Goal: Task Accomplishment & Management: Manage account settings

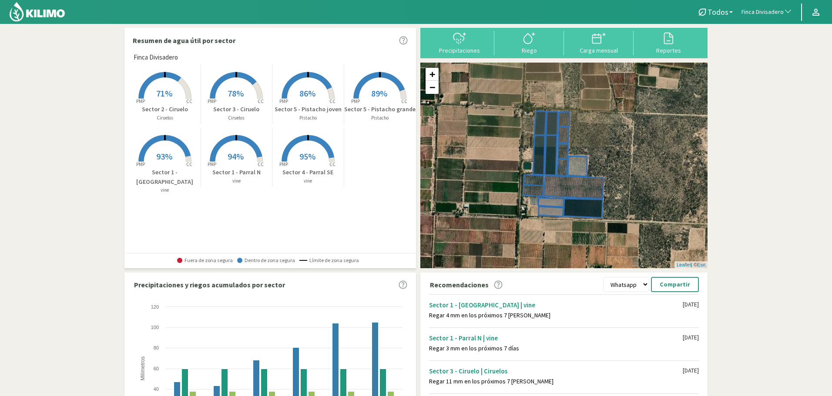
click at [767, 8] on span "Finca Divisadero" at bounding box center [762, 12] width 42 height 9
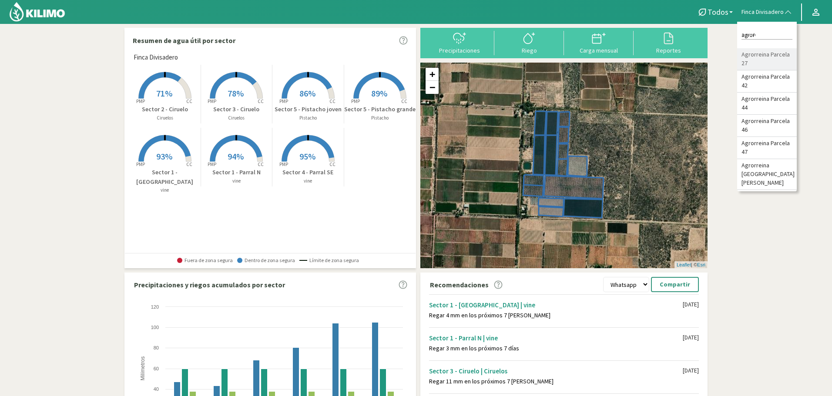
type input "agror"
click at [773, 60] on li "Agrorreina Parcela 27" at bounding box center [767, 59] width 60 height 22
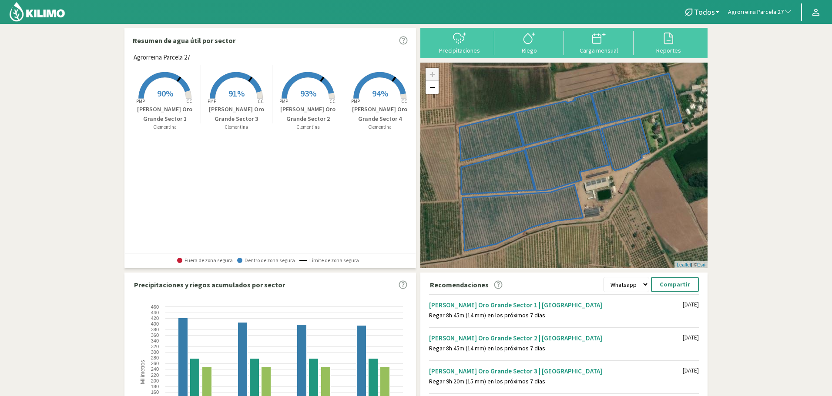
click at [171, 85] on rect at bounding box center [165, 100] width 70 height 70
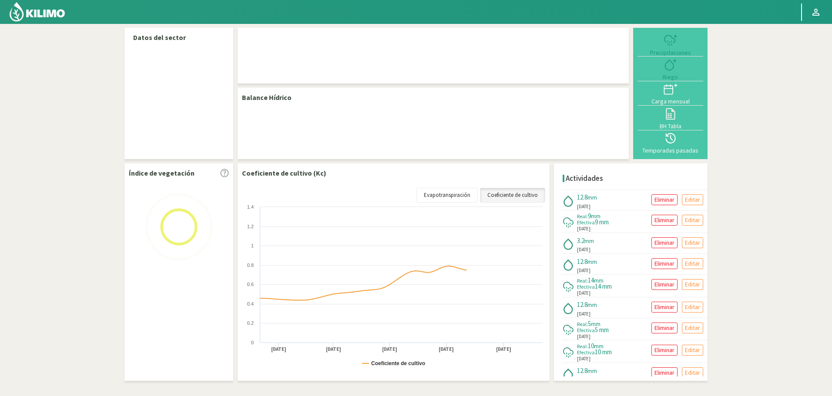
select select "9: Object"
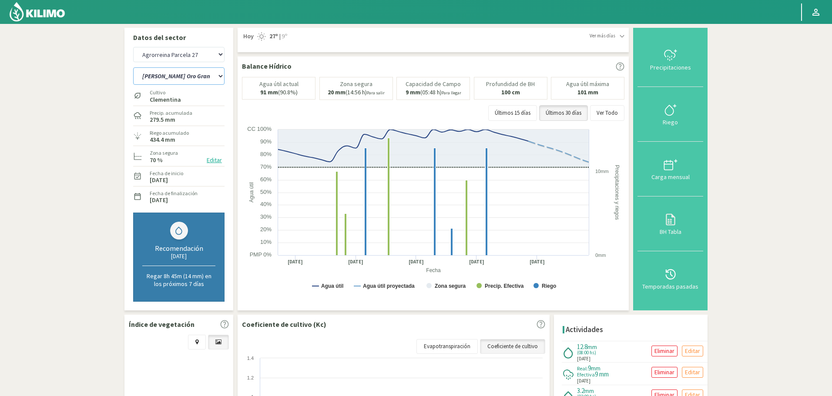
click at [189, 83] on select "[PERSON_NAME] Oro Grande Sector 1 [PERSON_NAME] Oro Grande Sector 2 [PERSON_NAM…" at bounding box center [178, 75] width 91 height 17
click at [189, 82] on select "[PERSON_NAME] Oro Grande Sector 1 [PERSON_NAME] Oro Grande Sector 2 [PERSON_NAM…" at bounding box center [178, 75] width 91 height 17
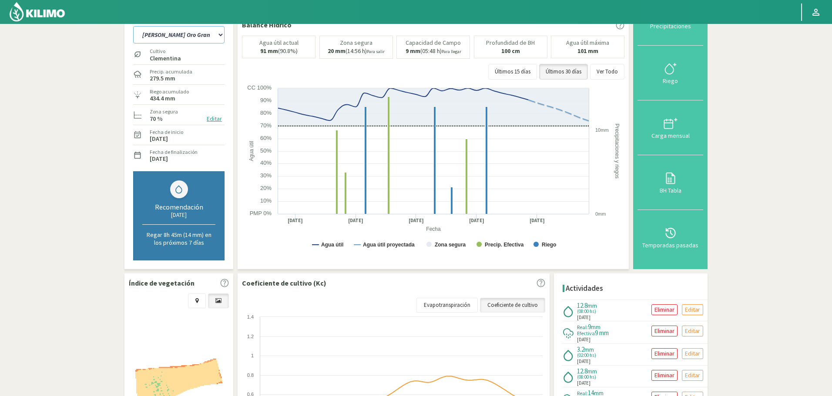
scroll to position [44, 0]
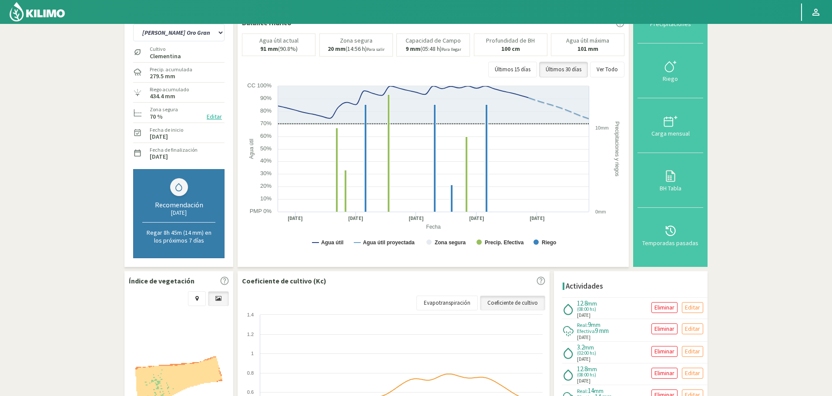
click at [422, 46] on p "9 mm (05:48 h) Para llegar" at bounding box center [434, 49] width 56 height 7
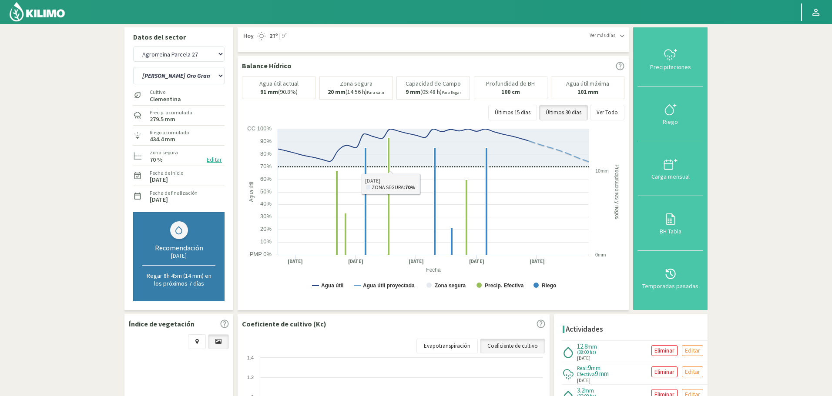
scroll to position [0, 0]
click at [526, 110] on button "Últimos 15 días" at bounding box center [512, 113] width 49 height 16
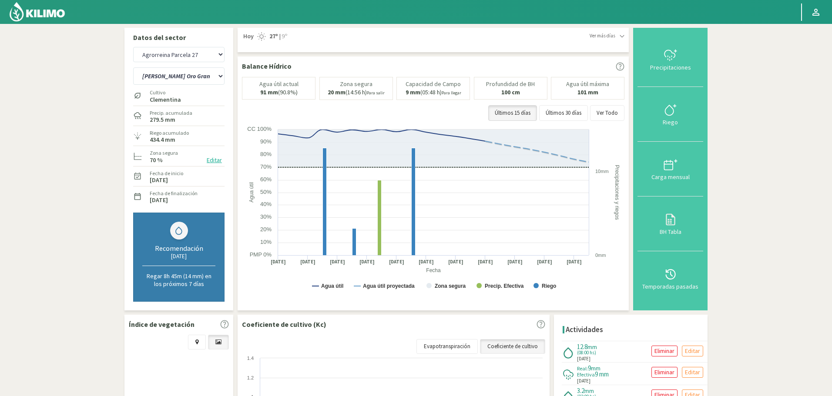
click at [214, 159] on button "Editar" at bounding box center [214, 160] width 20 height 10
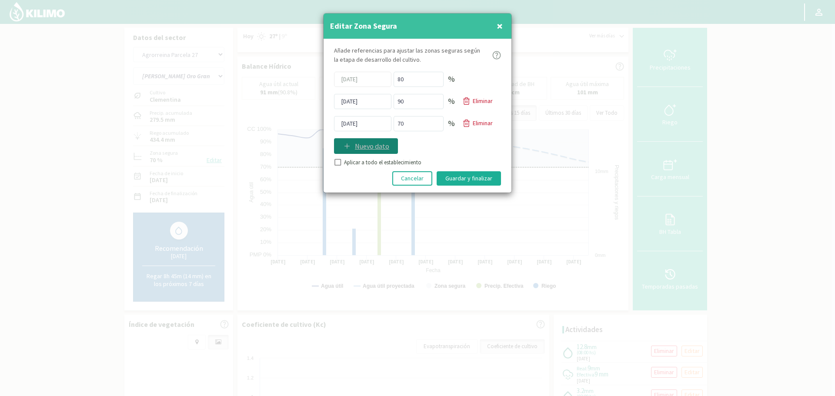
click at [368, 141] on p "Nuevo dato" at bounding box center [372, 146] width 34 height 10
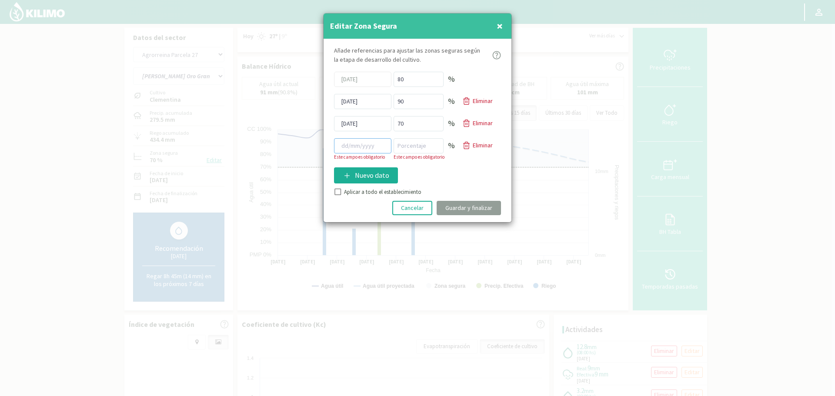
click at [364, 143] on input at bounding box center [362, 145] width 57 height 15
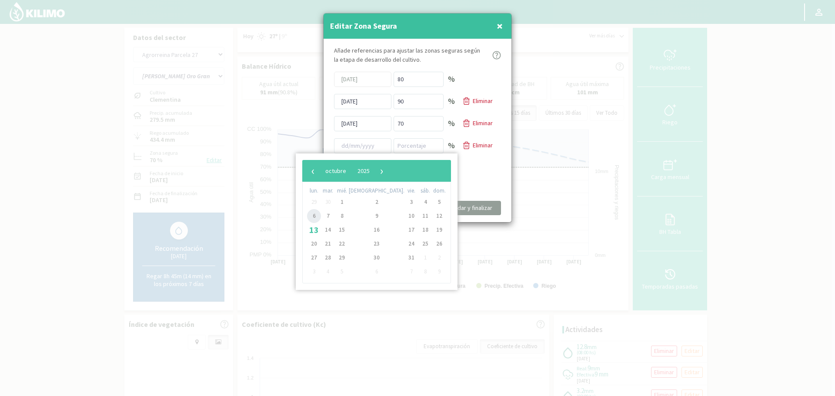
click at [316, 218] on span "6" at bounding box center [314, 216] width 14 height 14
type input "[DATE]"
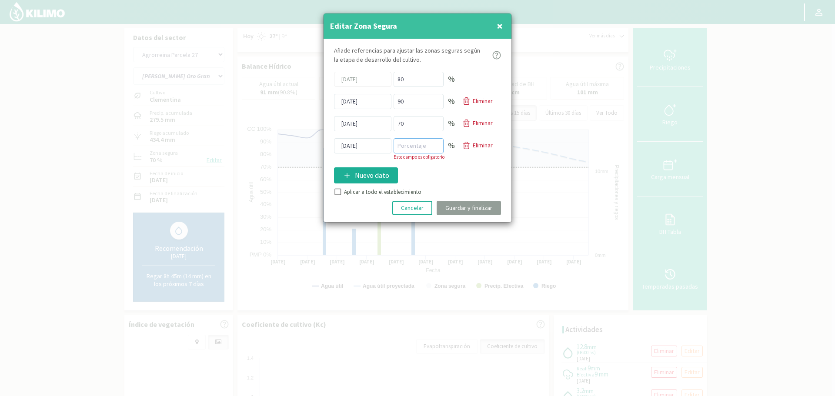
click at [404, 149] on input "number" at bounding box center [419, 145] width 50 height 15
type input "85"
click at [422, 180] on div "Añade referencias para ajustar las zonas seguras [PERSON_NAME] de desarrollo de…" at bounding box center [418, 130] width 188 height 183
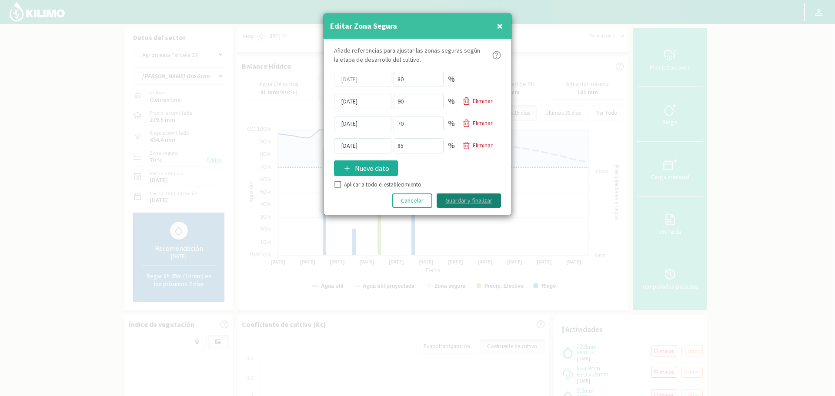
click at [449, 203] on button "Guardar y finalizar" at bounding box center [469, 201] width 64 height 14
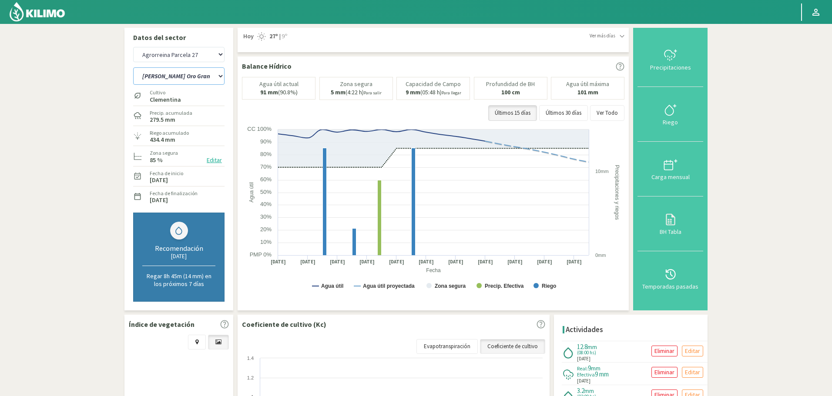
click at [164, 73] on select "[PERSON_NAME] Oro Grande Sector 1 [PERSON_NAME] Oro Grande Sector 2 [PERSON_NAM…" at bounding box center [178, 75] width 91 height 17
click at [133, 67] on select "[PERSON_NAME] Oro Grande Sector 1 [PERSON_NAME] Oro Grande Sector 2 [PERSON_NAM…" at bounding box center [178, 75] width 91 height 17
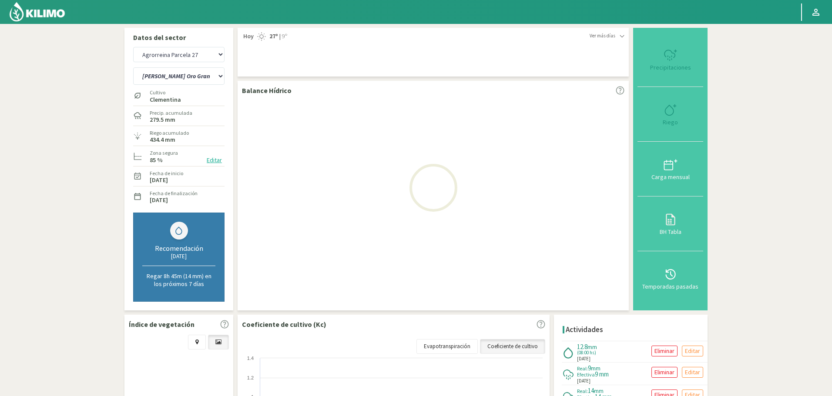
select select "0: Object"
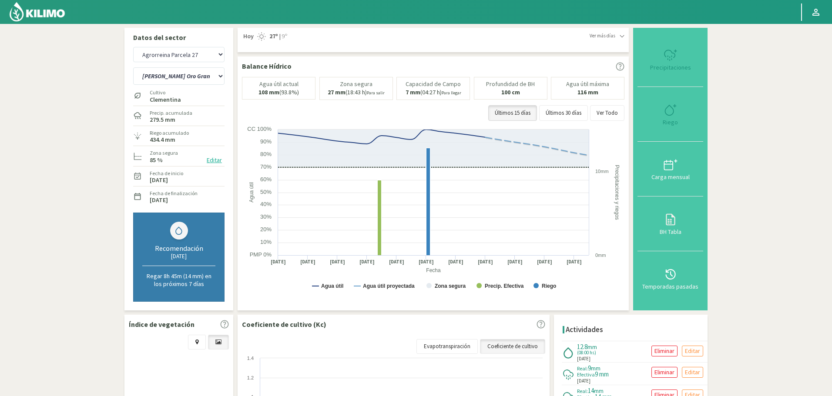
select select "308: Object"
select select "5: Object"
click at [209, 160] on button "Editar" at bounding box center [214, 160] width 20 height 10
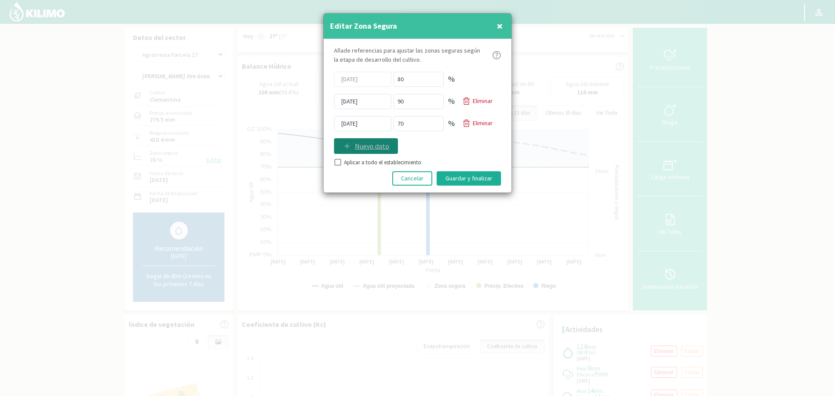
click at [347, 143] on icon at bounding box center [347, 146] width 9 height 9
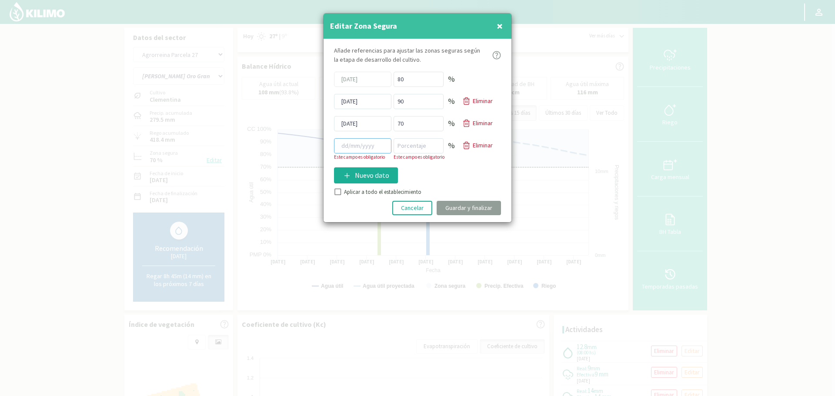
click at [357, 145] on input at bounding box center [362, 145] width 57 height 15
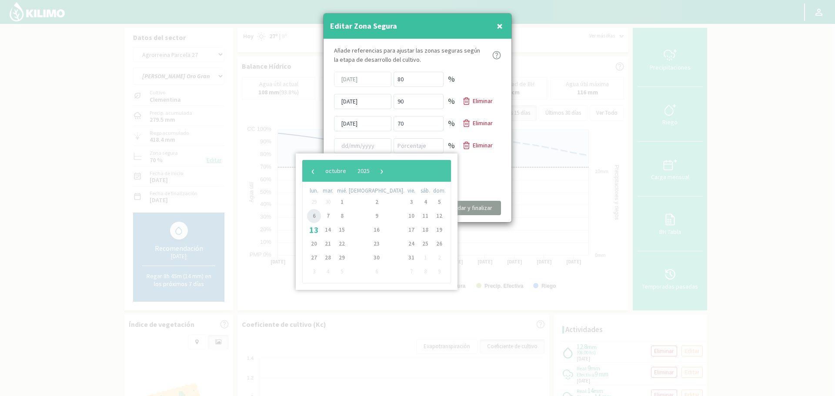
click at [311, 220] on span "6" at bounding box center [314, 216] width 14 height 14
type input "[DATE]"
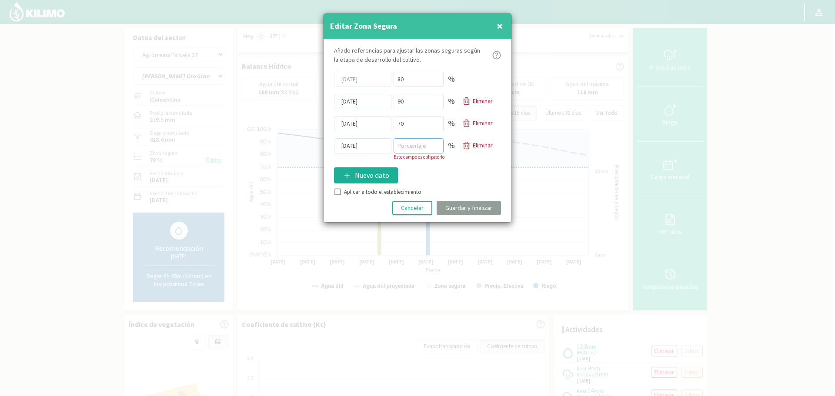
click at [421, 144] on input "number" at bounding box center [419, 145] width 50 height 15
type input "85"
click at [450, 167] on div "Añade referencias para ajustar las zonas seguras [PERSON_NAME] de desarrollo de…" at bounding box center [418, 130] width 188 height 183
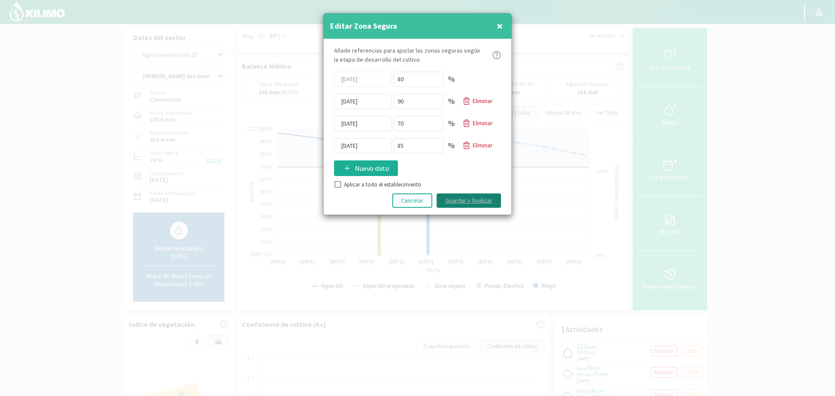
click at [474, 200] on button "Guardar y finalizar" at bounding box center [469, 201] width 64 height 14
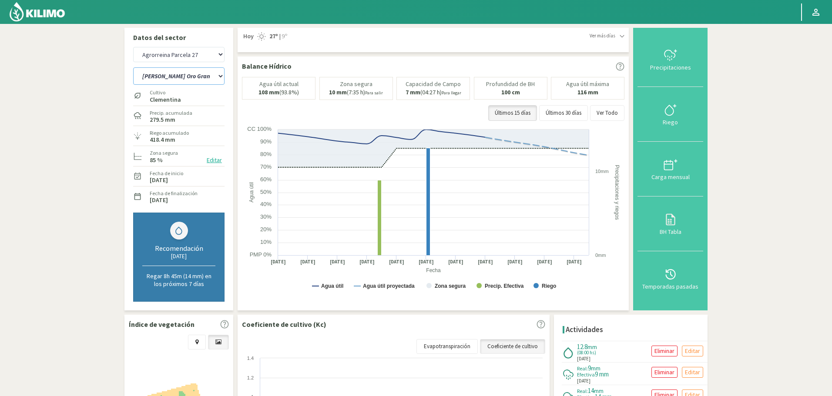
click at [182, 82] on select "[PERSON_NAME] Oro Grande Sector 1 [PERSON_NAME] Oro Grande Sector 2 [PERSON_NAM…" at bounding box center [178, 75] width 91 height 17
click at [133, 67] on select "[PERSON_NAME] Oro Grande Sector 1 [PERSON_NAME] Oro Grande Sector 2 [PERSON_NAM…" at bounding box center [178, 75] width 91 height 17
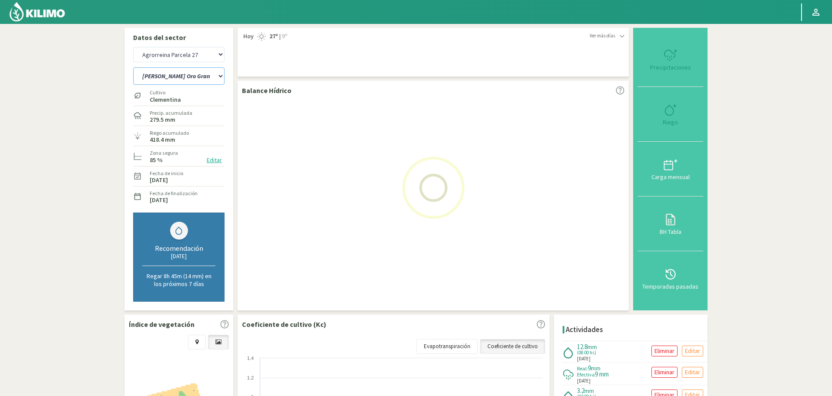
select select "5: Object"
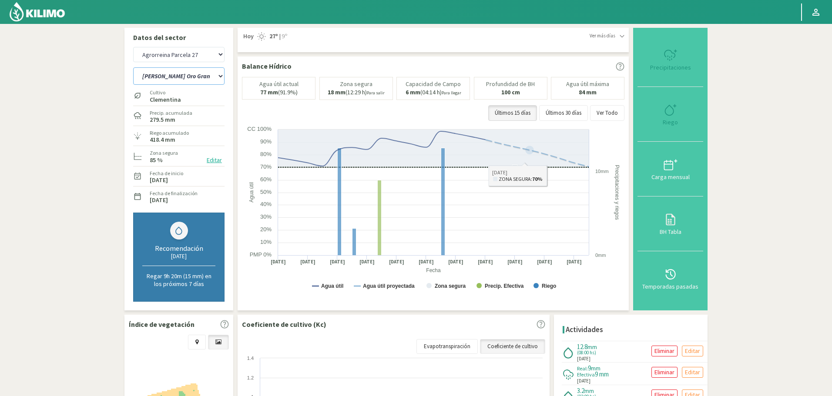
select select "608: Object"
select select "10: Object"
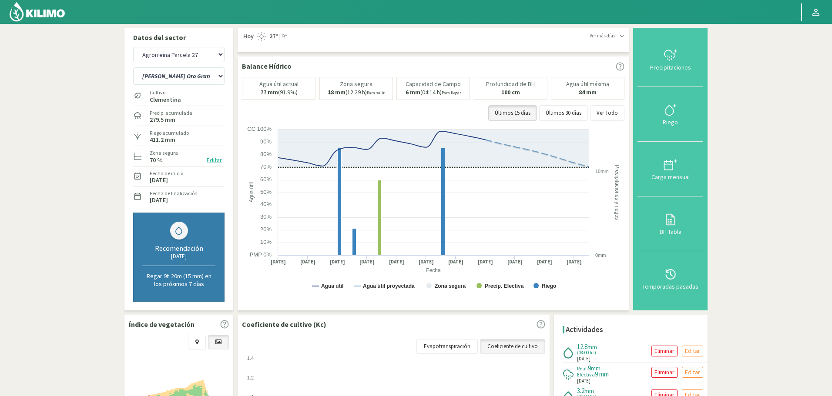
click at [212, 164] on button "Editar" at bounding box center [214, 160] width 20 height 10
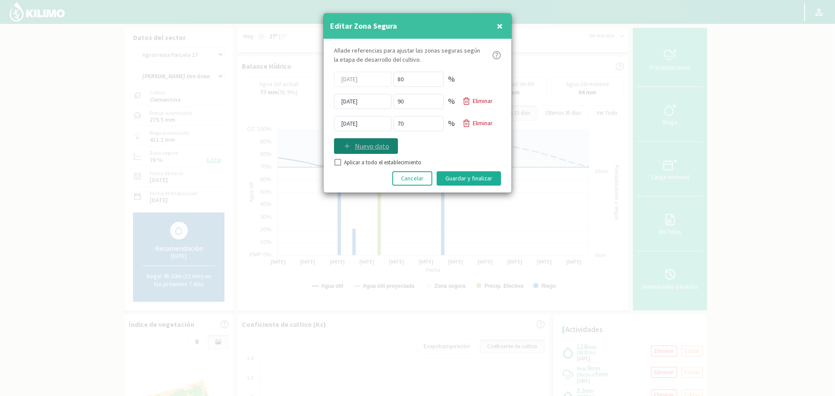
click at [375, 151] on p "Nuevo dato" at bounding box center [372, 146] width 34 height 10
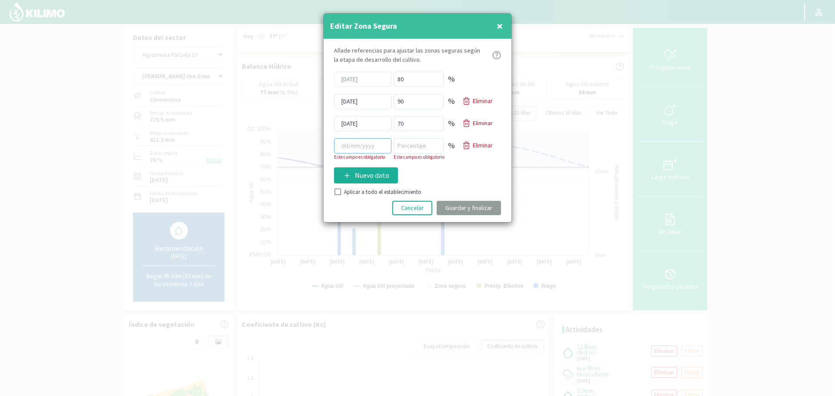
click at [347, 150] on input at bounding box center [362, 145] width 57 height 15
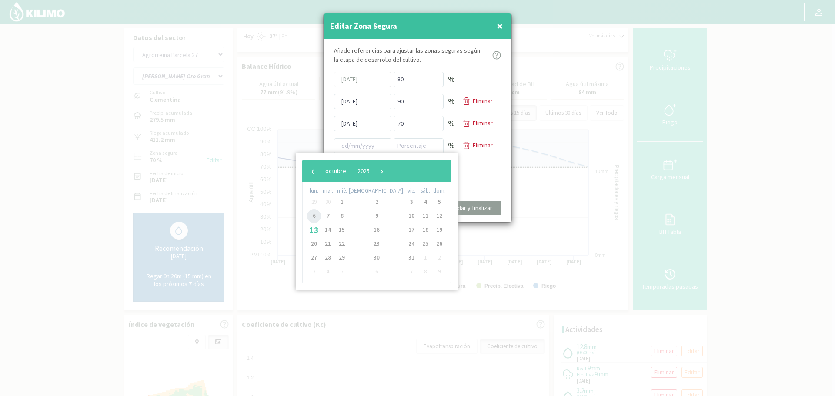
click at [312, 218] on span "6" at bounding box center [314, 216] width 14 height 14
type input "[DATE]"
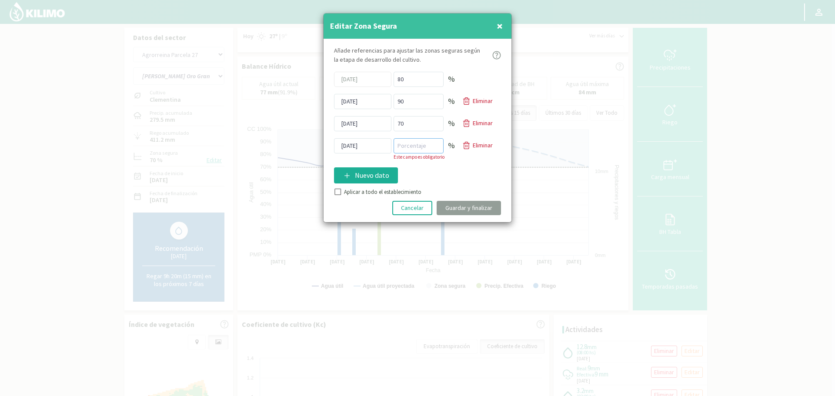
click at [411, 149] on input "number" at bounding box center [419, 145] width 50 height 15
type input "85"
click at [443, 166] on div "Añade referencias para ajustar las zonas seguras [PERSON_NAME] de desarrollo de…" at bounding box center [418, 130] width 188 height 183
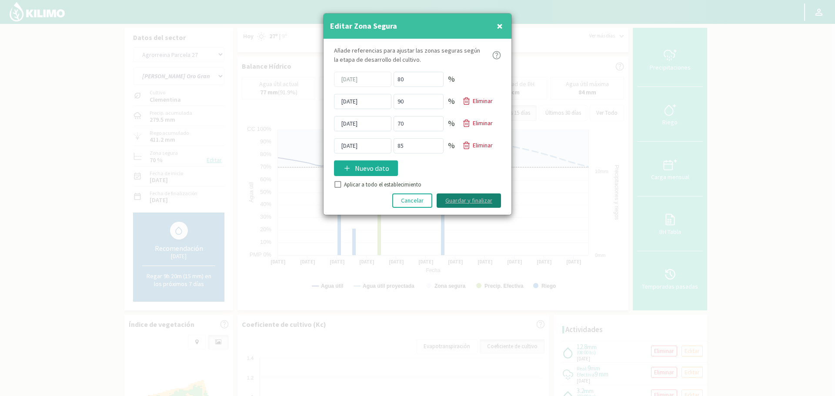
click at [478, 197] on button "Guardar y finalizar" at bounding box center [469, 201] width 64 height 14
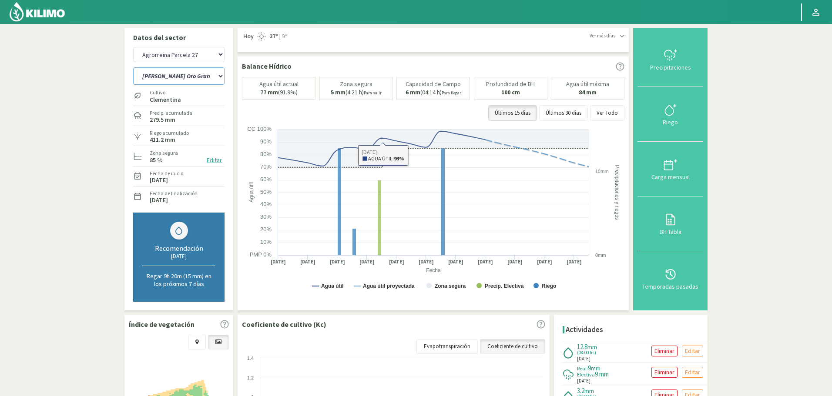
click at [208, 75] on select "[PERSON_NAME] Oro Grande Sector 1 [PERSON_NAME] Oro Grande Sector 2 [PERSON_NAM…" at bounding box center [178, 75] width 91 height 17
click at [133, 67] on select "[PERSON_NAME] Oro Grande Sector 1 [PERSON_NAME] Oro Grande Sector 2 [PERSON_NAM…" at bounding box center [178, 75] width 91 height 17
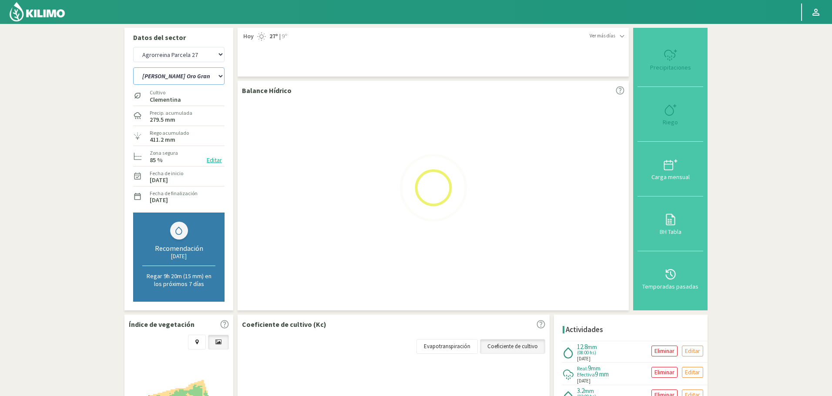
select select "10: Object"
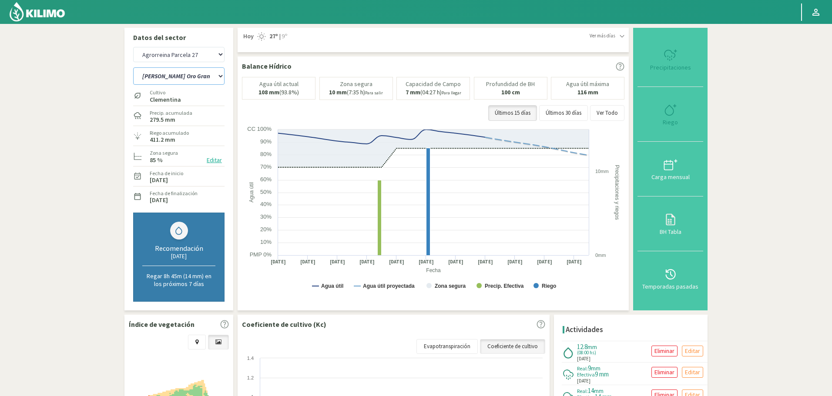
select select "908: Object"
click at [203, 78] on select "[PERSON_NAME] Oro Grande Sector 1 [PERSON_NAME] Oro Grande Sector 2 [PERSON_NAM…" at bounding box center [178, 75] width 91 height 17
click at [133, 67] on select "[PERSON_NAME] Oro Grande Sector 1 [PERSON_NAME] Oro Grande Sector 2 [PERSON_NAM…" at bounding box center [178, 75] width 91 height 17
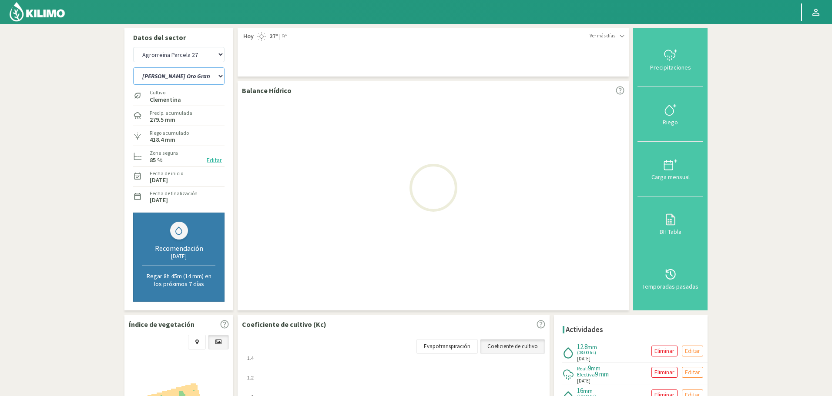
select select "13: Object"
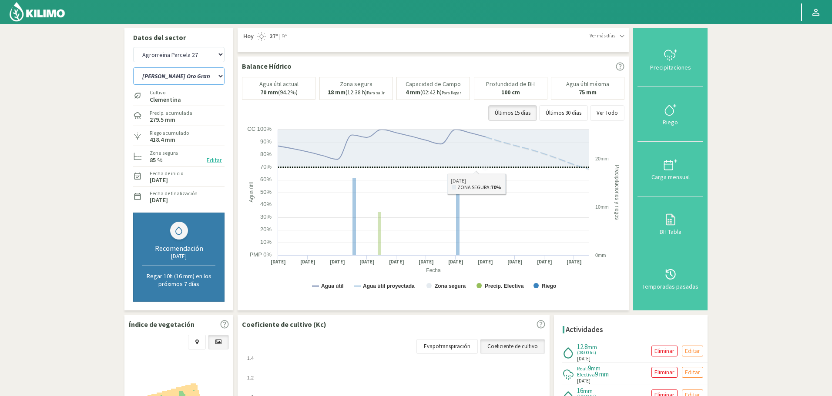
select select "1208: Object"
select select "19: Object"
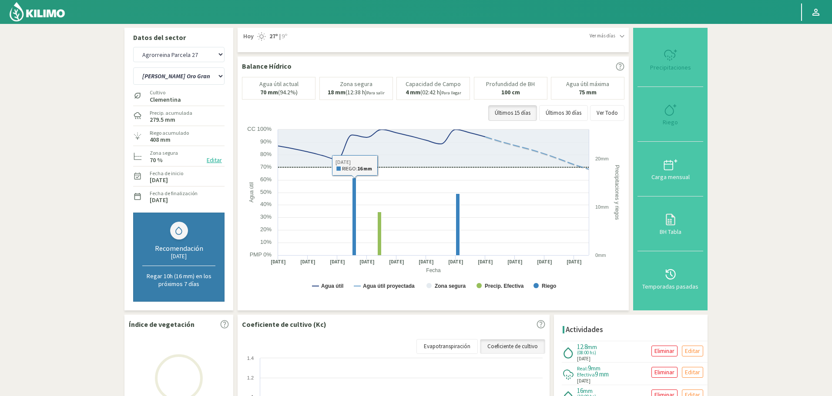
click at [218, 160] on button "Editar" at bounding box center [214, 160] width 20 height 10
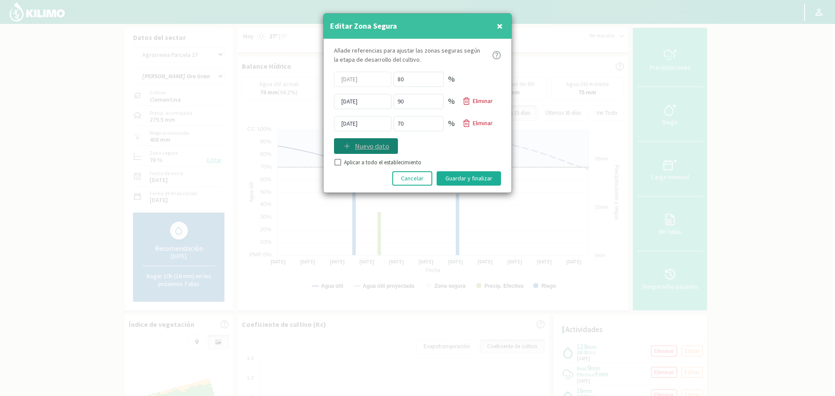
click at [366, 148] on p "Nuevo dato" at bounding box center [372, 146] width 34 height 10
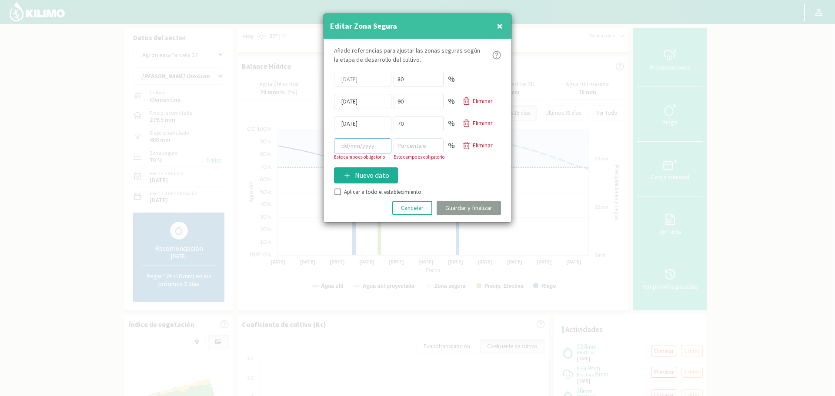
click at [349, 151] on input at bounding box center [362, 145] width 57 height 15
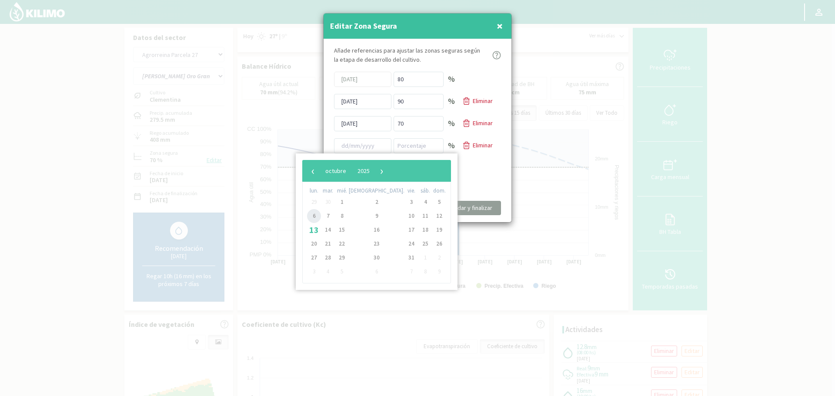
click at [316, 214] on span "6" at bounding box center [314, 216] width 14 height 14
type input "[DATE]"
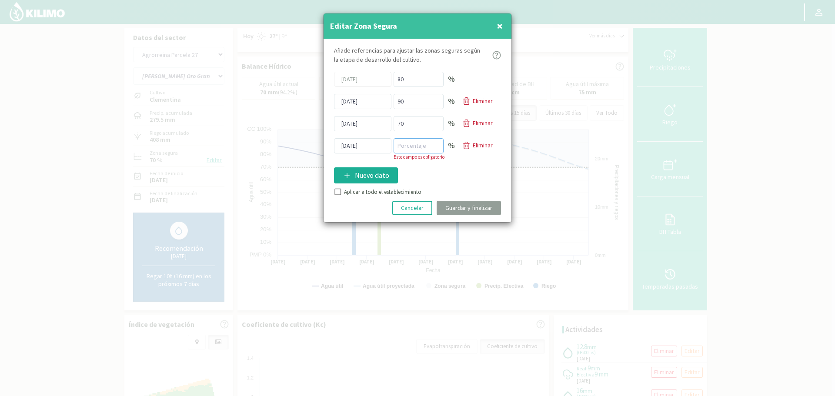
click at [430, 141] on input "number" at bounding box center [419, 145] width 50 height 15
type input "85"
click at [466, 183] on div "Añade referencias para ajustar las zonas seguras [PERSON_NAME] de desarrollo de…" at bounding box center [418, 130] width 188 height 183
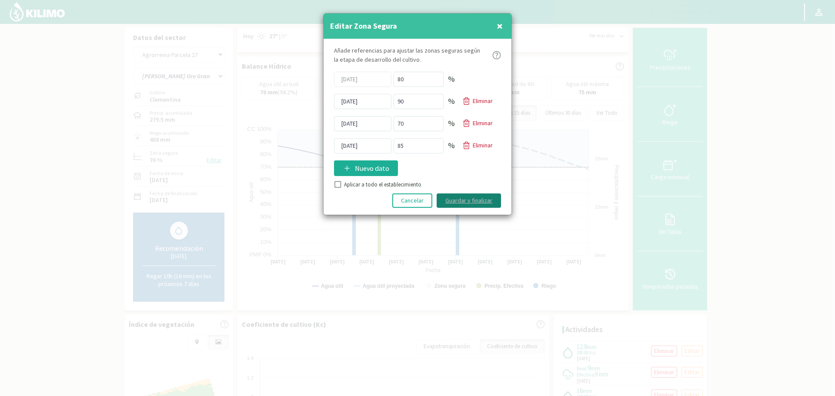
click at [480, 200] on button "Guardar y finalizar" at bounding box center [469, 201] width 64 height 14
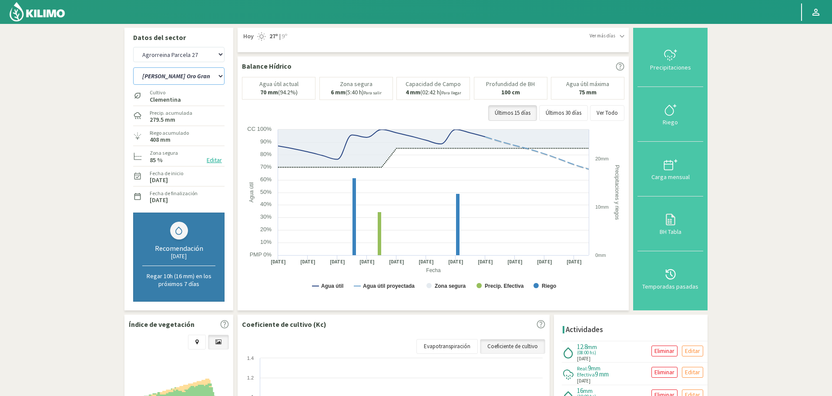
click at [198, 79] on select "[PERSON_NAME] Oro Grande Sector 1 [PERSON_NAME] Oro Grande Sector 2 [PERSON_NAM…" at bounding box center [178, 75] width 91 height 17
click at [196, 56] on select "Agr. Huertos de Chocalan Agrícola Bakia Agrícola [GEOGRAPHIC_DATA] - IC Agrícol…" at bounding box center [178, 54] width 91 height 15
click at [133, 47] on select "Agr. Huertos de Chocalan Agrícola Bakia Agrícola [GEOGRAPHIC_DATA] - IC Agrícol…" at bounding box center [178, 54] width 91 height 15
select select "1509: Object"
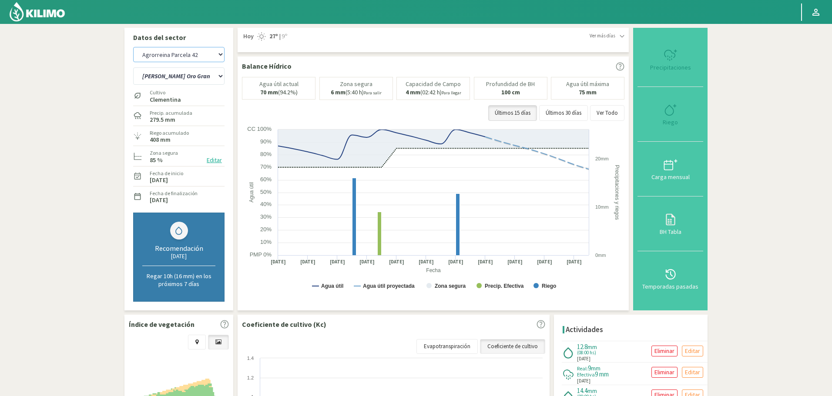
select select "20: Object"
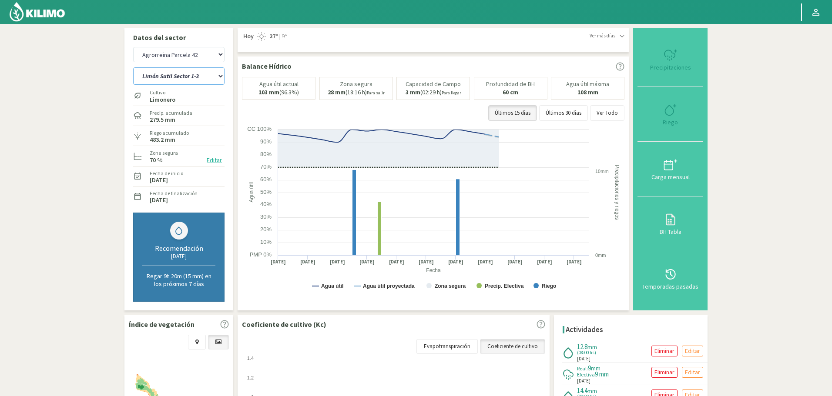
click at [196, 78] on select "[PERSON_NAME] Sutil Sector 1-3 [GEOGRAPHIC_DATA][PERSON_NAME] [GEOGRAPHIC_DATA]…" at bounding box center [178, 75] width 91 height 17
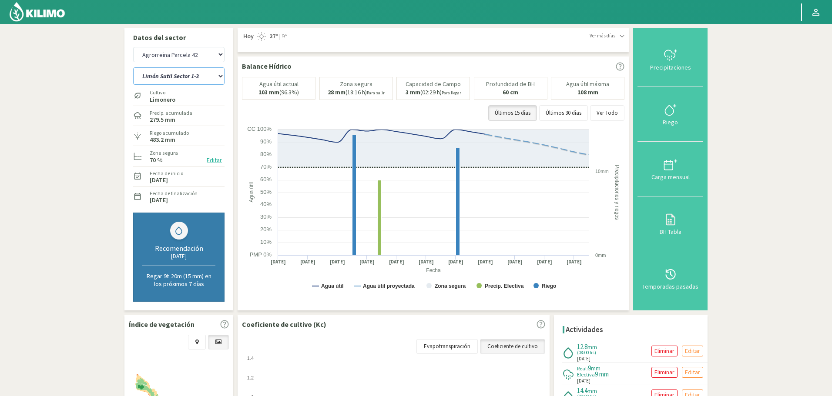
click at [196, 78] on select "[PERSON_NAME] Sutil Sector 1-3 [GEOGRAPHIC_DATA][PERSON_NAME] [GEOGRAPHIC_DATA]…" at bounding box center [178, 75] width 91 height 17
click at [213, 158] on button "Editar" at bounding box center [214, 160] width 20 height 10
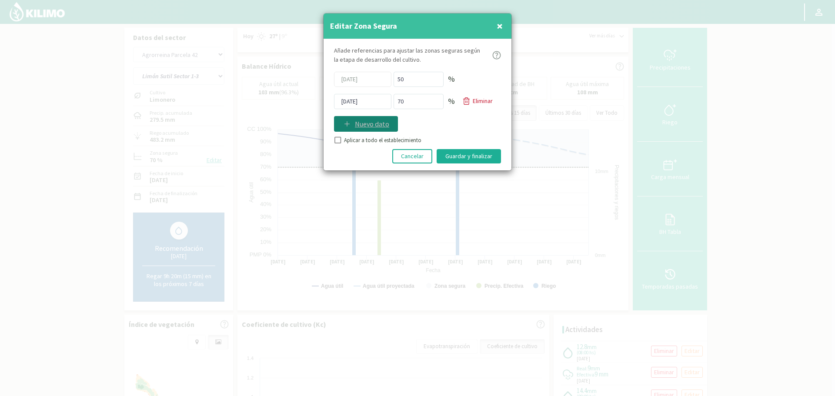
click at [376, 126] on p "Nuevo dato" at bounding box center [372, 124] width 34 height 10
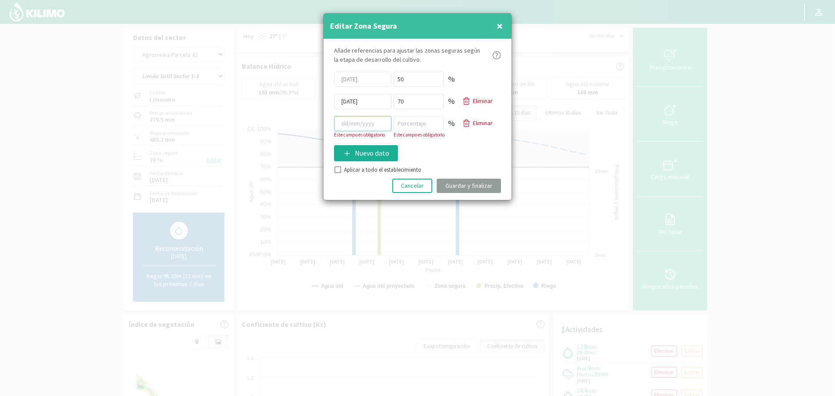
click at [365, 128] on input at bounding box center [362, 123] width 57 height 15
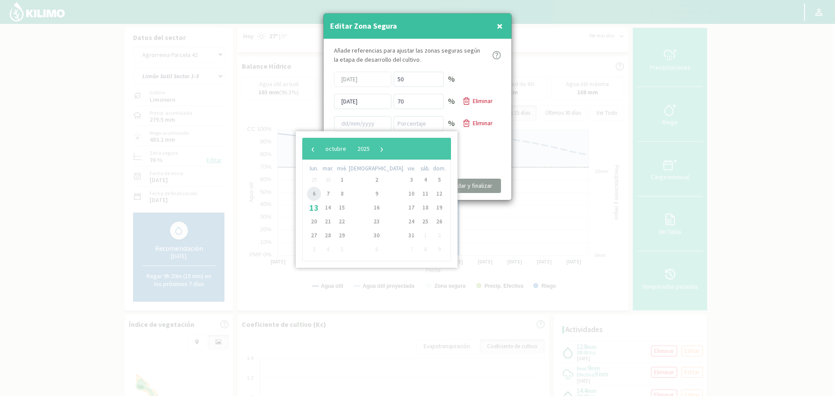
click at [310, 195] on span "6" at bounding box center [314, 194] width 14 height 14
type input "[DATE]"
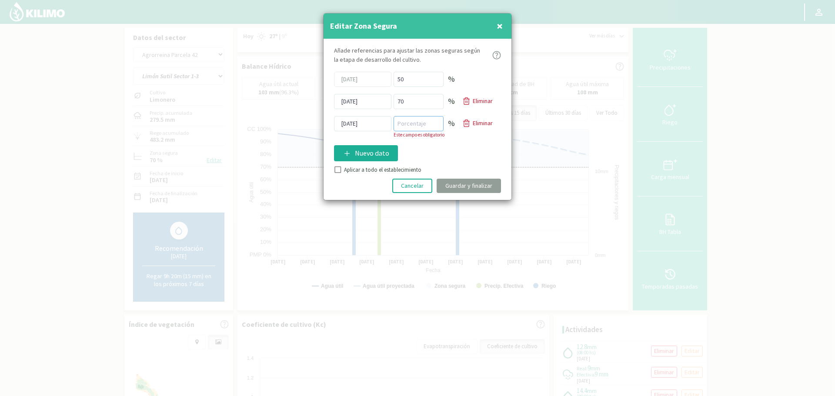
click at [421, 116] on input "number" at bounding box center [419, 123] width 50 height 15
type input "85"
click at [458, 158] on div "Añade referencias para ajustar las zonas seguras [PERSON_NAME] de desarrollo de…" at bounding box center [418, 119] width 188 height 161
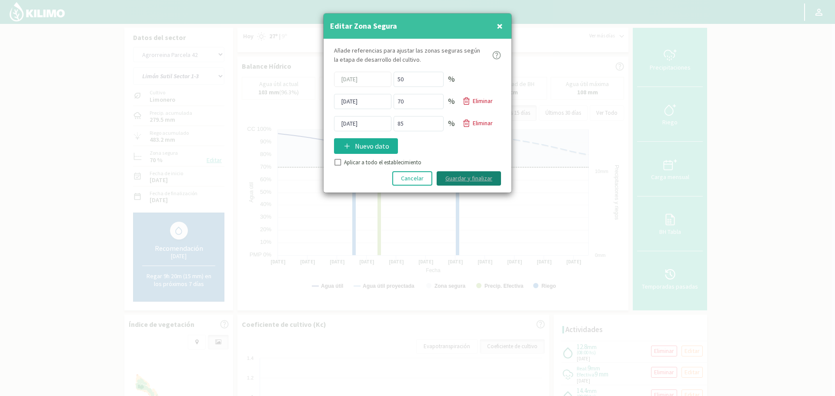
click at [474, 179] on button "Guardar y finalizar" at bounding box center [469, 178] width 64 height 14
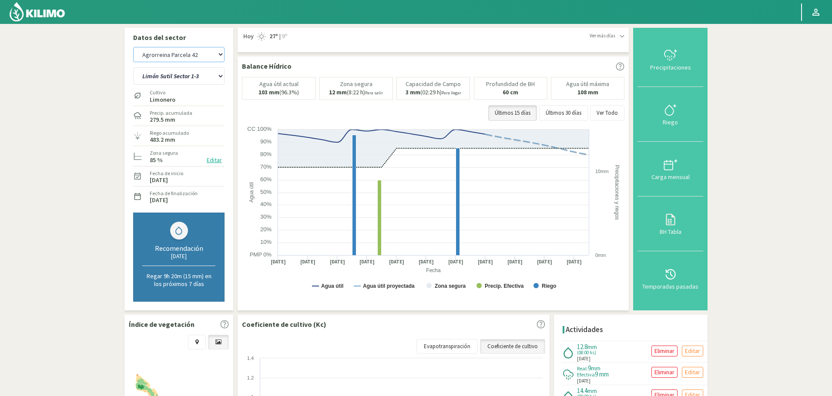
click at [193, 54] on select "Agr. Huertos de Chocalan Agrícola Bakia Agrícola [GEOGRAPHIC_DATA] - IC Agrícol…" at bounding box center [178, 54] width 91 height 15
click at [133, 47] on select "Agr. Huertos de Chocalan Agrícola Bakia Agrícola [GEOGRAPHIC_DATA] - IC Agrícol…" at bounding box center [178, 54] width 91 height 15
click at [199, 73] on select "[PERSON_NAME] Sutil Sector 1-3 [GEOGRAPHIC_DATA][PERSON_NAME] [GEOGRAPHIC_DATA]…" at bounding box center [178, 75] width 91 height 17
select select "1808: Object"
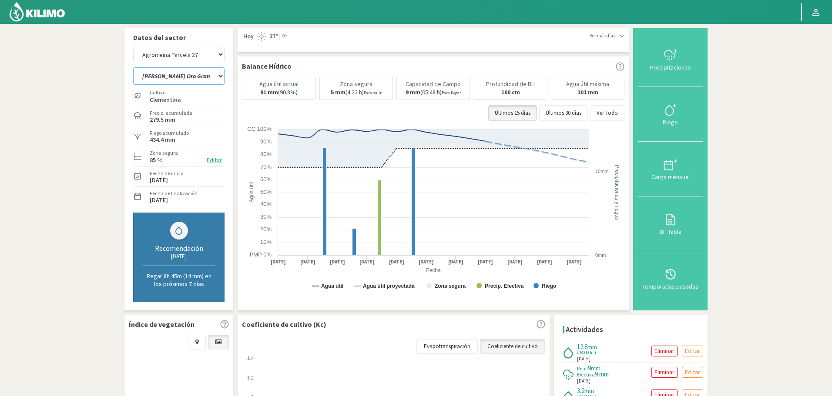
click at [133, 67] on select "[PERSON_NAME] Oro Grande Sector 1 [PERSON_NAME] Oro Grande Sector 2 [PERSON_NAM…" at bounding box center [178, 75] width 91 height 17
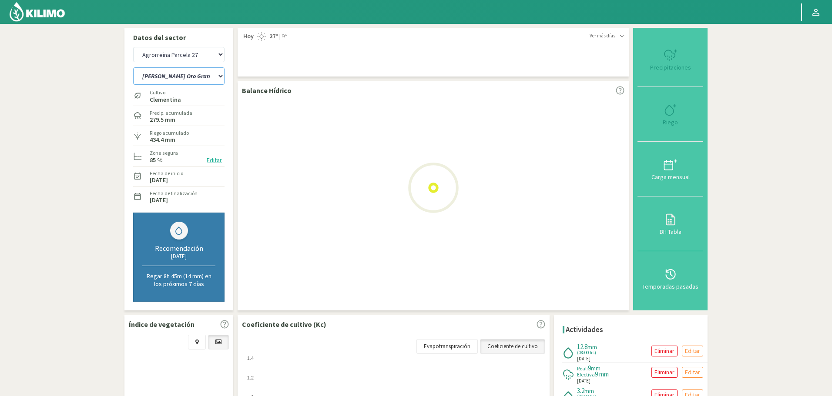
select select "27: Object"
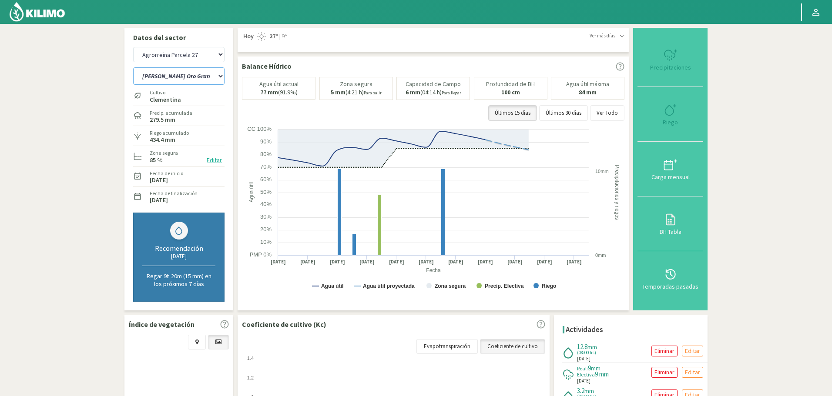
click at [589, 283] on rect at bounding box center [434, 212] width 385 height 174
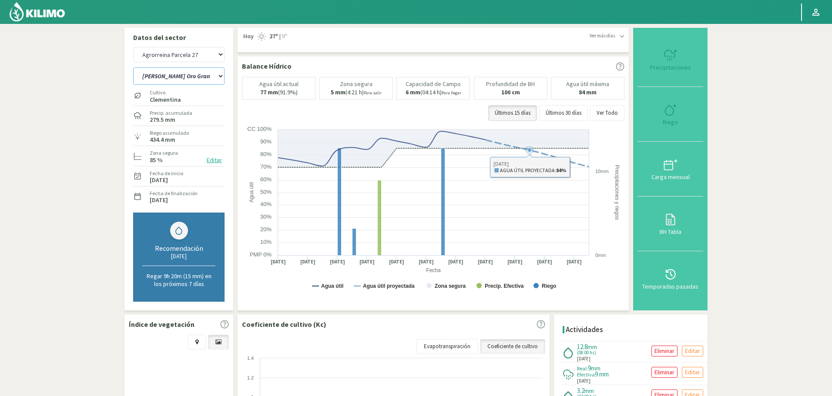
select select "2108: Object"
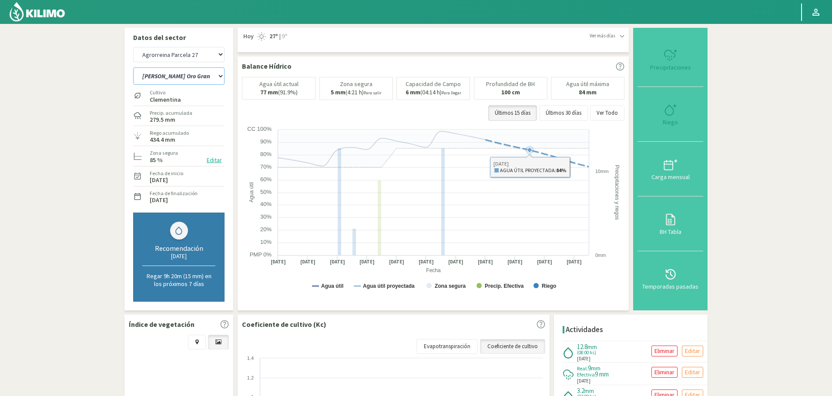
select select "33: Object"
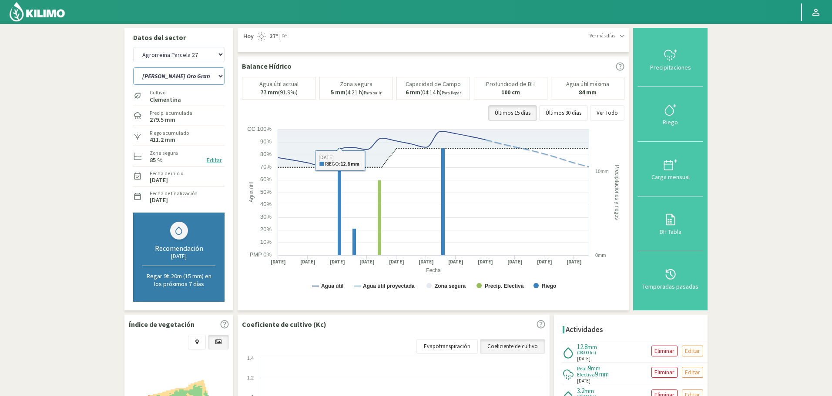
click at [193, 77] on select "[PERSON_NAME] Oro Grande Sector 1 [PERSON_NAME] Oro Grande Sector 2 [PERSON_NAM…" at bounding box center [178, 75] width 91 height 17
click at [205, 47] on select "Agr. Huertos de Chocalan Agrícola Bakia Agrícola [GEOGRAPHIC_DATA] - IC Agrícol…" at bounding box center [178, 54] width 91 height 15
click at [133, 47] on select "Agr. Huertos de Chocalan Agrícola Bakia Agrícola [GEOGRAPHIC_DATA] - IC Agrícol…" at bounding box center [178, 54] width 91 height 15
select select "2409: Object"
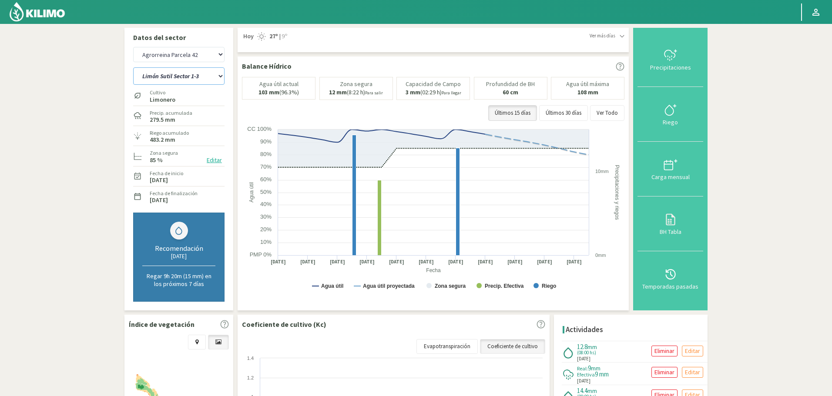
click at [203, 75] on select "[PERSON_NAME] Sutil Sector 1-3 [GEOGRAPHIC_DATA][PERSON_NAME] [GEOGRAPHIC_DATA]…" at bounding box center [178, 75] width 91 height 17
click at [133, 67] on select "[PERSON_NAME] Sutil Sector 1-3 [GEOGRAPHIC_DATA][PERSON_NAME] [GEOGRAPHIC_DATA]…" at bounding box center [178, 75] width 91 height 17
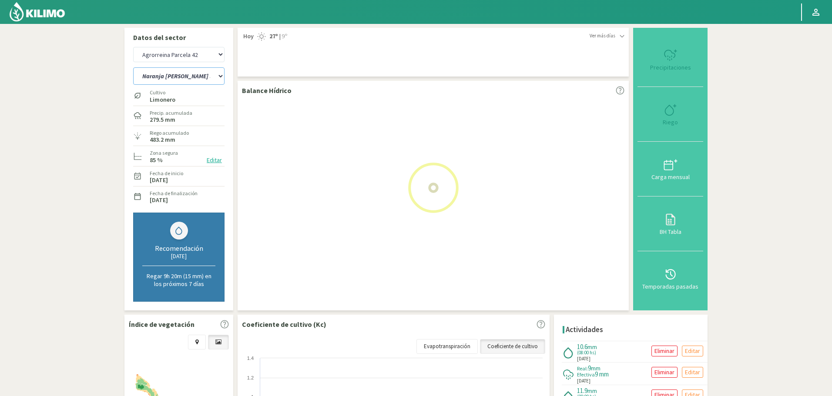
select select "35: Object"
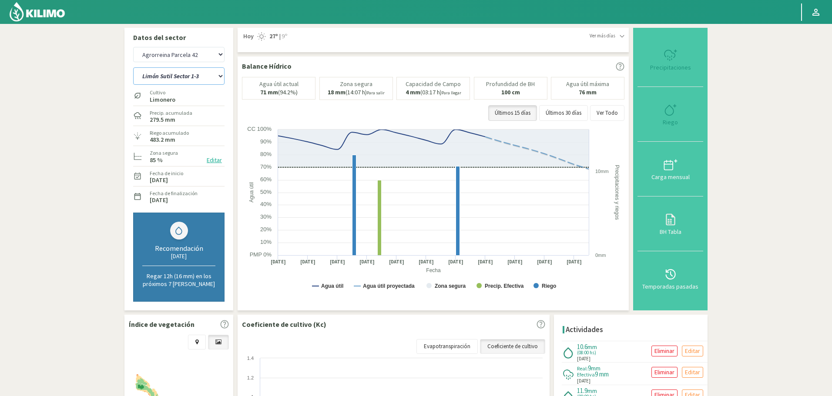
select select "2709: Object"
select select "43: Object"
click at [215, 163] on button "Editar" at bounding box center [214, 160] width 20 height 10
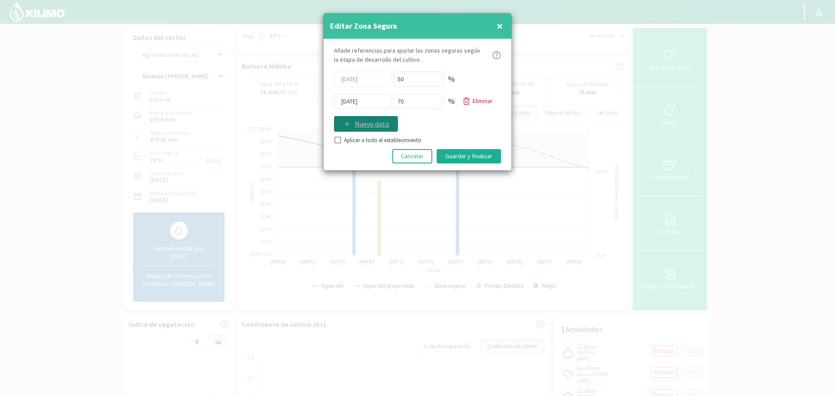
click at [381, 119] on p "Nuevo dato" at bounding box center [372, 124] width 34 height 10
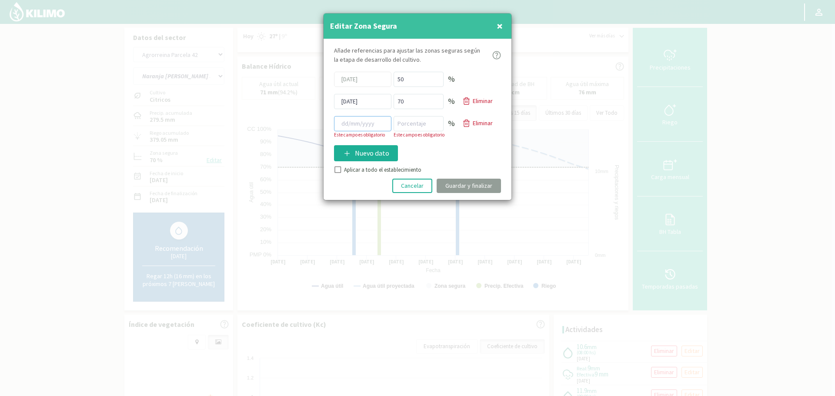
click at [354, 120] on input at bounding box center [362, 123] width 57 height 15
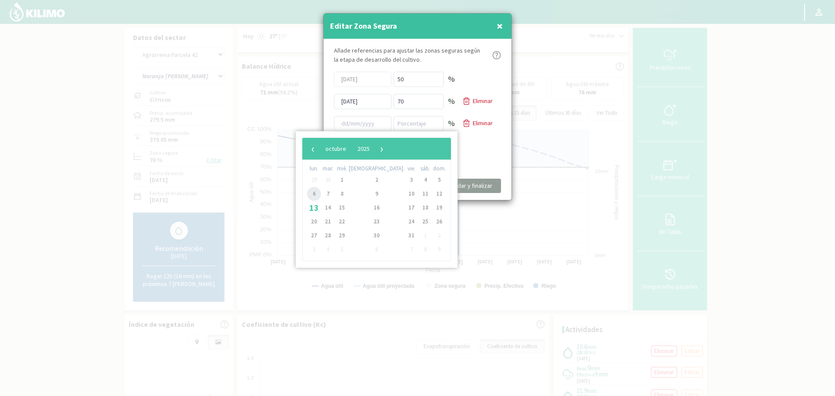
click at [315, 194] on span "6" at bounding box center [314, 194] width 14 height 14
type input "[DATE]"
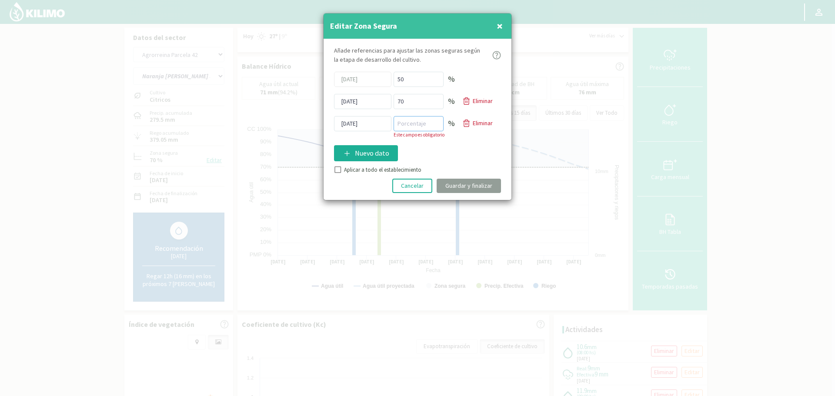
drag, startPoint x: 428, startPoint y: 127, endPoint x: 423, endPoint y: 129, distance: 5.7
click at [427, 127] on input "number" at bounding box center [419, 123] width 50 height 15
type input "85"
click at [460, 149] on div "Añade referencias para ajustar las zonas seguras [PERSON_NAME] de desarrollo de…" at bounding box center [418, 119] width 188 height 161
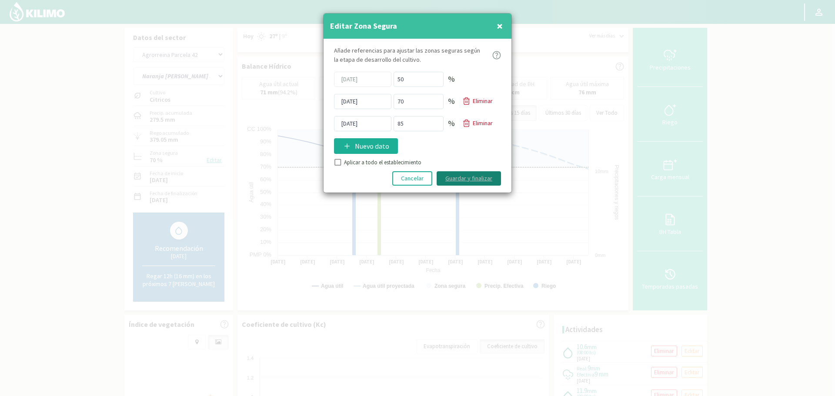
click at [479, 174] on button "Guardar y finalizar" at bounding box center [469, 178] width 64 height 14
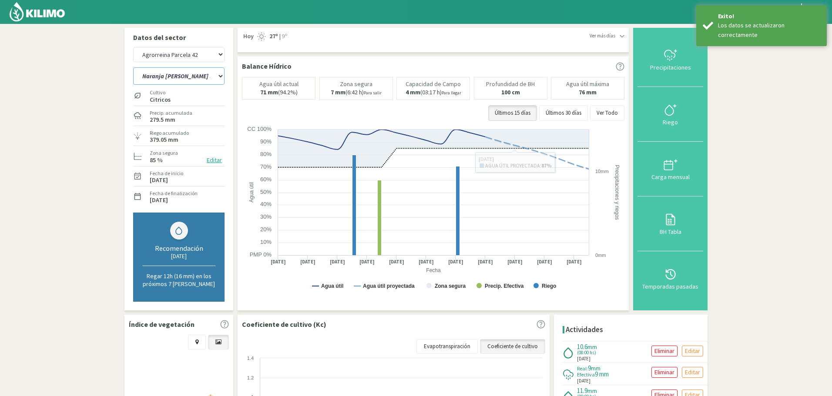
click at [195, 72] on select "[PERSON_NAME] Sutil Sector 1-3 [GEOGRAPHIC_DATA][PERSON_NAME] [GEOGRAPHIC_DATA]…" at bounding box center [178, 75] width 91 height 17
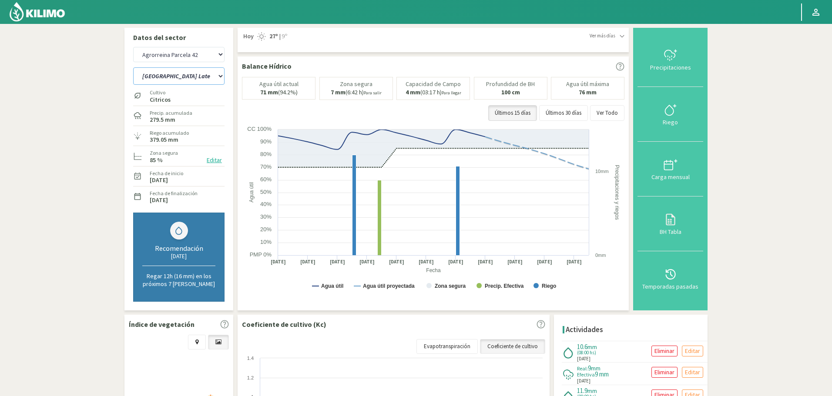
click at [133, 67] on select "[PERSON_NAME] Sutil Sector 1-3 [GEOGRAPHIC_DATA][PERSON_NAME] [GEOGRAPHIC_DATA]…" at bounding box center [178, 75] width 91 height 17
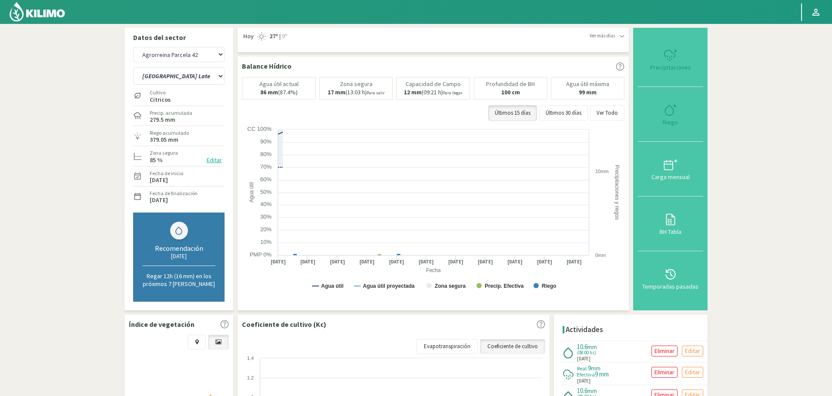
select select "43: Object"
select select "3009: Object"
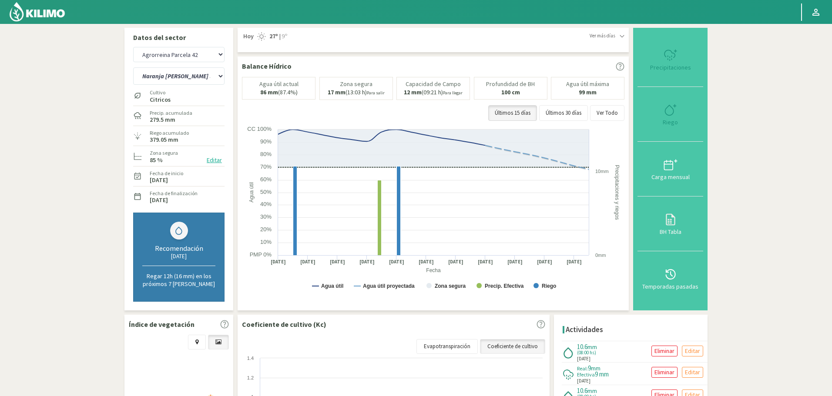
select select "51: Object"
click at [216, 159] on button "Editar" at bounding box center [214, 160] width 20 height 10
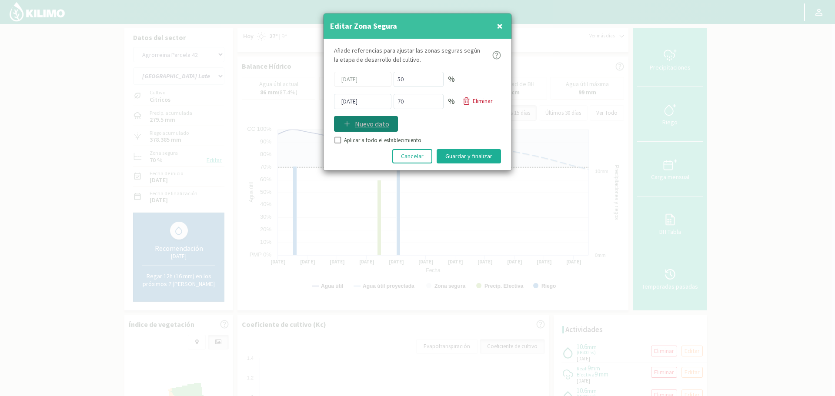
click at [384, 126] on p "Nuevo dato" at bounding box center [372, 124] width 34 height 10
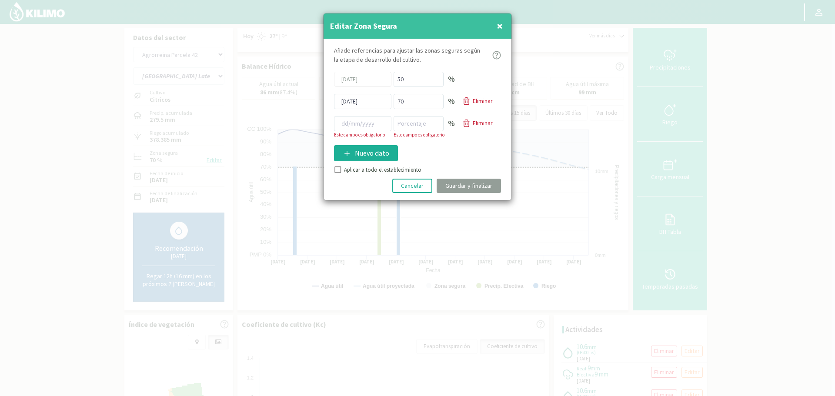
click at [351, 132] on p "Este campo es obligatorio" at bounding box center [362, 134] width 57 height 7
click at [352, 129] on input at bounding box center [362, 123] width 57 height 15
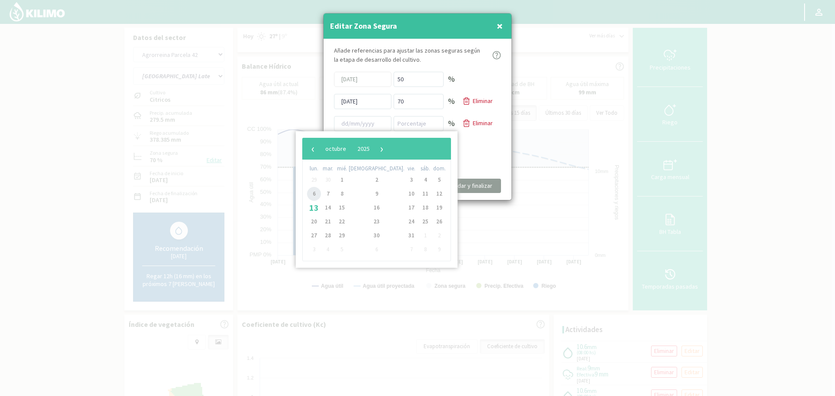
click at [313, 194] on span "6" at bounding box center [314, 194] width 14 height 14
type input "[DATE]"
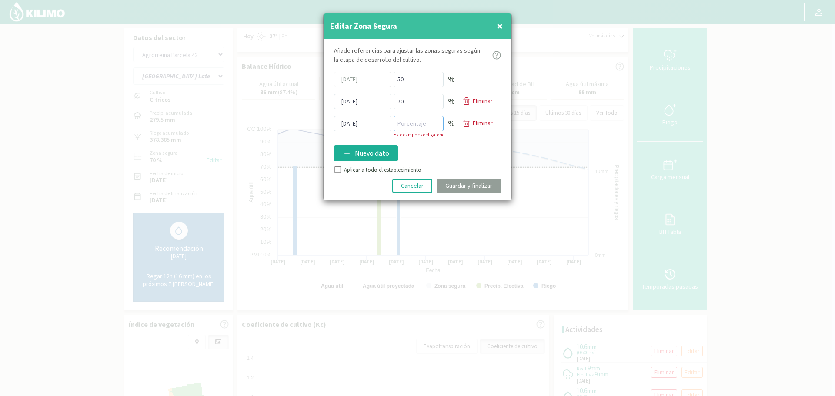
click at [402, 127] on input "number" at bounding box center [419, 123] width 50 height 15
type input "85"
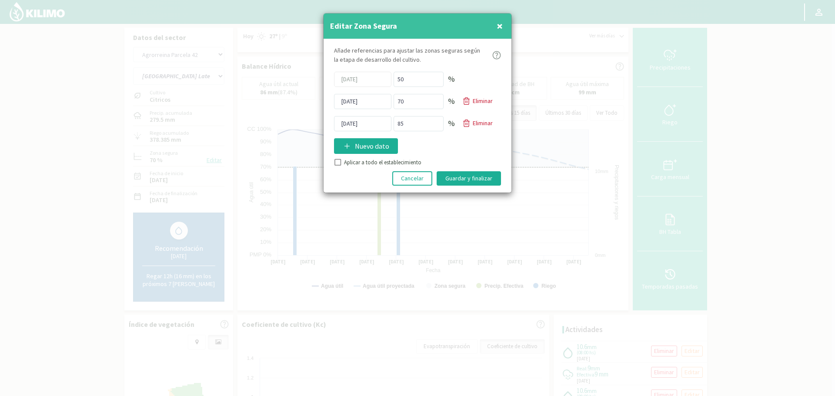
click at [486, 136] on div "Añade referencias para ajustar las zonas seguras [PERSON_NAME] de desarrollo de…" at bounding box center [418, 116] width 188 height 154
click at [486, 178] on button "Guardar y finalizar" at bounding box center [469, 178] width 64 height 14
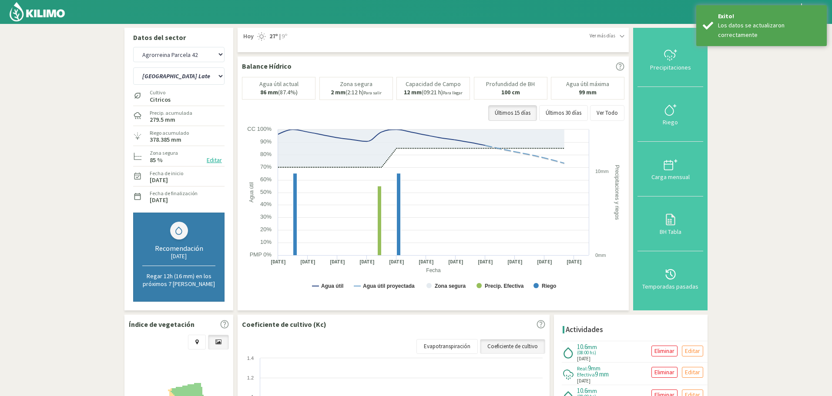
click at [221, 156] on button "Editar" at bounding box center [214, 160] width 20 height 10
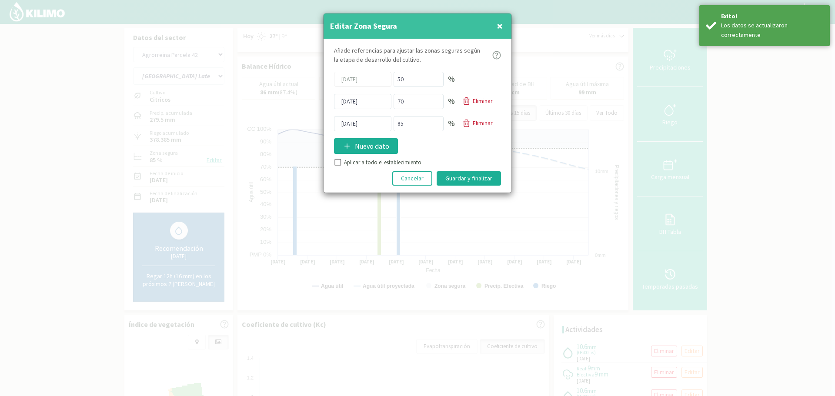
click at [365, 165] on label "Aplicar a todo el establecimiento" at bounding box center [382, 162] width 77 height 9
click at [342, 165] on input "Aplicar a todo el establecimiento" at bounding box center [337, 163] width 9 height 9
checkbox input "true"
click at [467, 171] on button "Guardar y finalizar" at bounding box center [469, 178] width 64 height 14
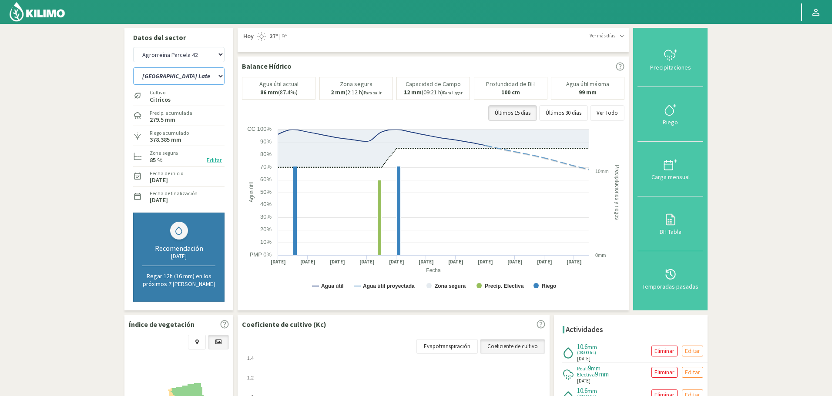
click at [196, 74] on select "[PERSON_NAME] Sutil Sector 1-3 [GEOGRAPHIC_DATA][PERSON_NAME] [GEOGRAPHIC_DATA]…" at bounding box center [178, 75] width 91 height 17
click at [193, 76] on select "[PERSON_NAME] Sutil Sector 1-3 [GEOGRAPHIC_DATA][PERSON_NAME] [GEOGRAPHIC_DATA]…" at bounding box center [178, 75] width 91 height 17
click at [133, 67] on select "[PERSON_NAME] Sutil Sector 1-3 [GEOGRAPHIC_DATA][PERSON_NAME] [GEOGRAPHIC_DATA]…" at bounding box center [178, 75] width 91 height 17
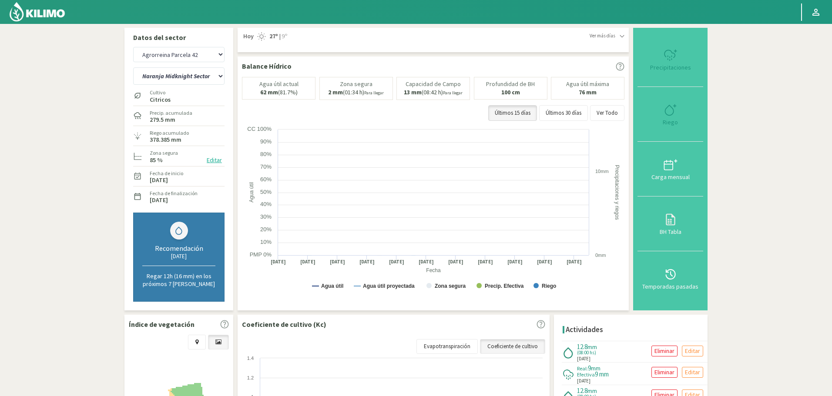
select select "51: Object"
select select "3309: Object"
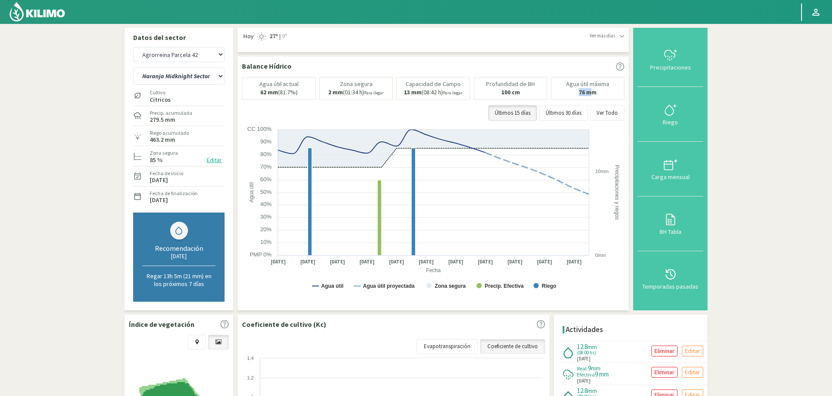
drag, startPoint x: 577, startPoint y: 92, endPoint x: 595, endPoint y: 90, distance: 17.9
click at [593, 90] on div "Agua útil máxima 76 mm" at bounding box center [588, 88] width 74 height 23
click at [610, 91] on div "Agua útil máxima 76 mm" at bounding box center [588, 88] width 74 height 23
click at [198, 79] on select "[PERSON_NAME] Sutil Sector 1-3 [GEOGRAPHIC_DATA][PERSON_NAME] [GEOGRAPHIC_DATA]…" at bounding box center [178, 75] width 91 height 17
click at [133, 67] on select "[PERSON_NAME] Sutil Sector 1-3 [GEOGRAPHIC_DATA][PERSON_NAME] [GEOGRAPHIC_DATA]…" at bounding box center [178, 75] width 91 height 17
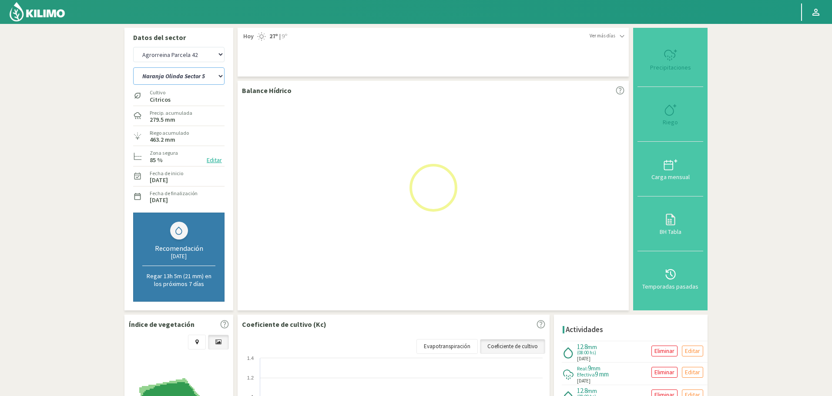
select select "59: Object"
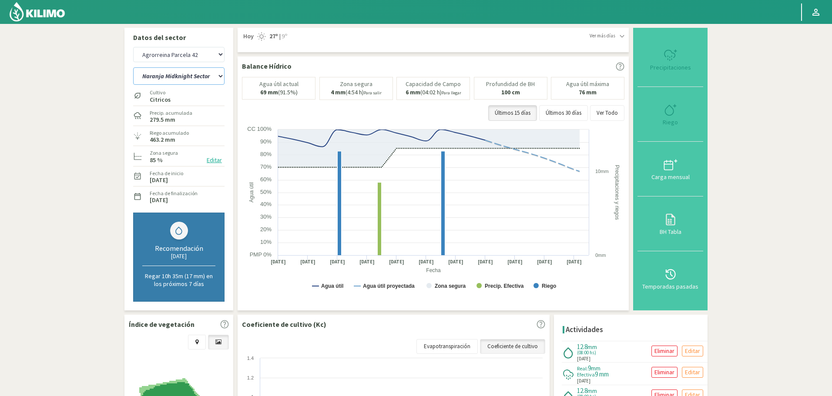
select select "3609: Object"
click at [205, 78] on select "[PERSON_NAME] Sutil Sector 1-3 [GEOGRAPHIC_DATA][PERSON_NAME] [GEOGRAPHIC_DATA]…" at bounding box center [178, 75] width 91 height 17
click at [133, 67] on select "[PERSON_NAME] Sutil Sector 1-3 [GEOGRAPHIC_DATA][PERSON_NAME] [GEOGRAPHIC_DATA]…" at bounding box center [178, 75] width 91 height 17
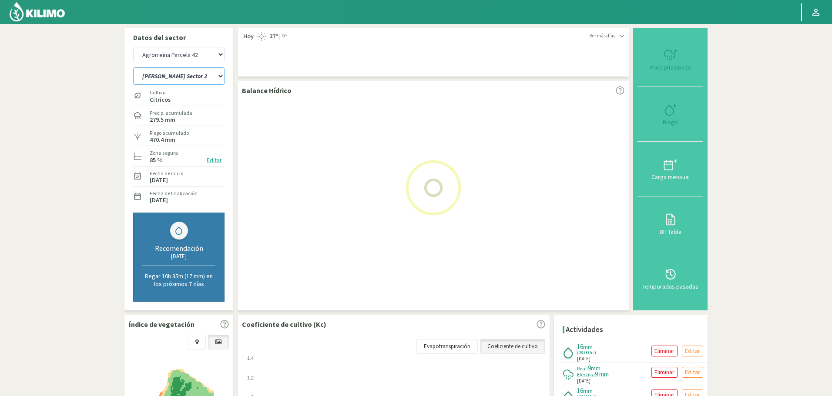
select select "67: Object"
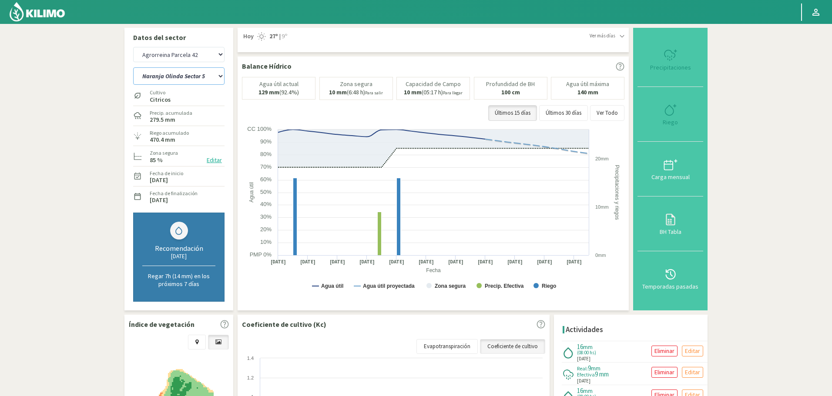
select select "3909: Object"
click at [174, 78] on select "[PERSON_NAME] Sutil Sector 1-3 [GEOGRAPHIC_DATA][PERSON_NAME] [GEOGRAPHIC_DATA]…" at bounding box center [178, 75] width 91 height 17
click at [133, 67] on select "[PERSON_NAME] Sutil Sector 1-3 [GEOGRAPHIC_DATA][PERSON_NAME] [GEOGRAPHIC_DATA]…" at bounding box center [178, 75] width 91 height 17
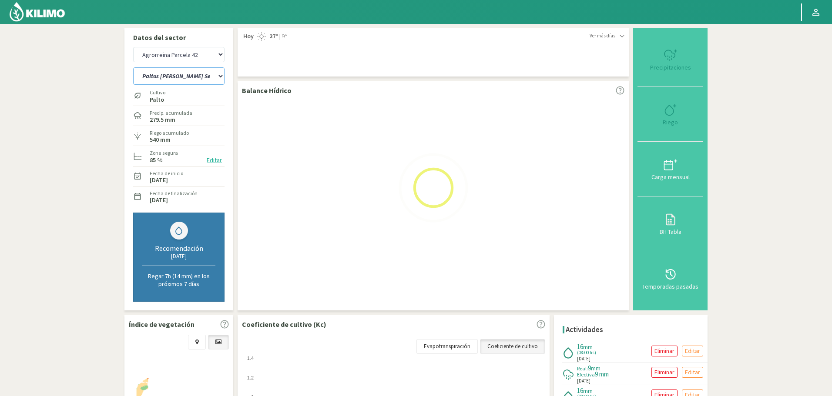
select select "75: Object"
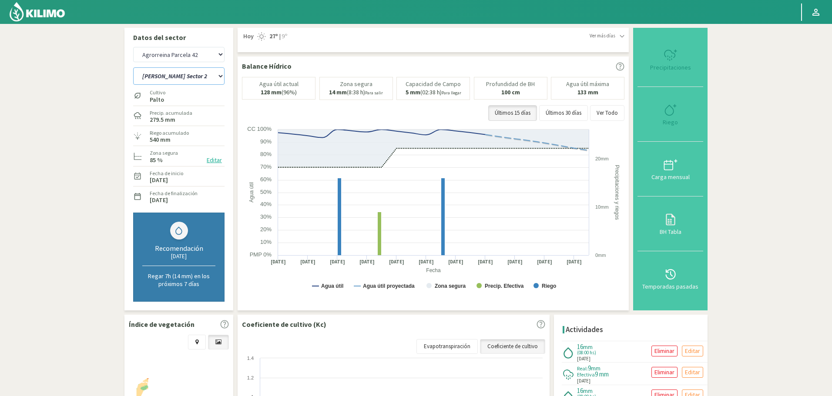
select select "4209: Object"
select select "83: Object"
click at [177, 80] on select "[PERSON_NAME] Sutil Sector 1-3 [GEOGRAPHIC_DATA][PERSON_NAME] [GEOGRAPHIC_DATA]…" at bounding box center [178, 75] width 91 height 17
click at [188, 76] on select "[PERSON_NAME] Sutil Sector 1-3 [GEOGRAPHIC_DATA][PERSON_NAME] [GEOGRAPHIC_DATA]…" at bounding box center [178, 75] width 91 height 17
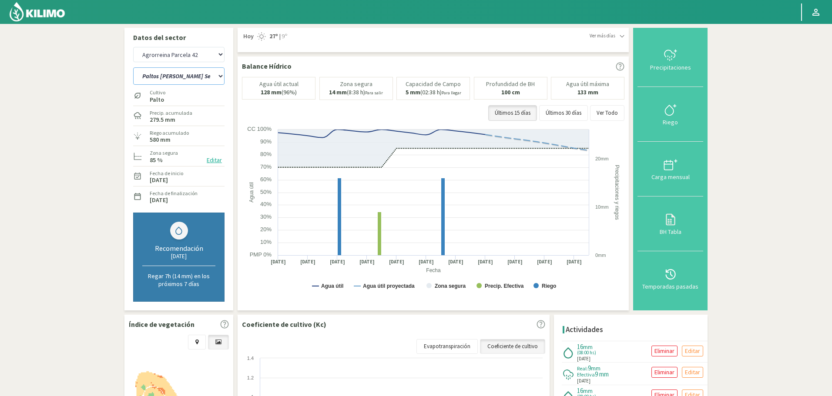
click at [188, 76] on select "[PERSON_NAME] Sutil Sector 1-3 [GEOGRAPHIC_DATA][PERSON_NAME] [GEOGRAPHIC_DATA]…" at bounding box center [178, 75] width 91 height 17
click at [188, 54] on select "Agr. Huertos de Chocalan Agrícola Bakia Agrícola [GEOGRAPHIC_DATA] - IC Agrícol…" at bounding box center [178, 54] width 91 height 15
click at [133, 47] on select "Agr. Huertos de Chocalan Agrícola Bakia Agrícola [GEOGRAPHIC_DATA] - IC Agrícol…" at bounding box center [178, 54] width 91 height 15
select select "4510: Object"
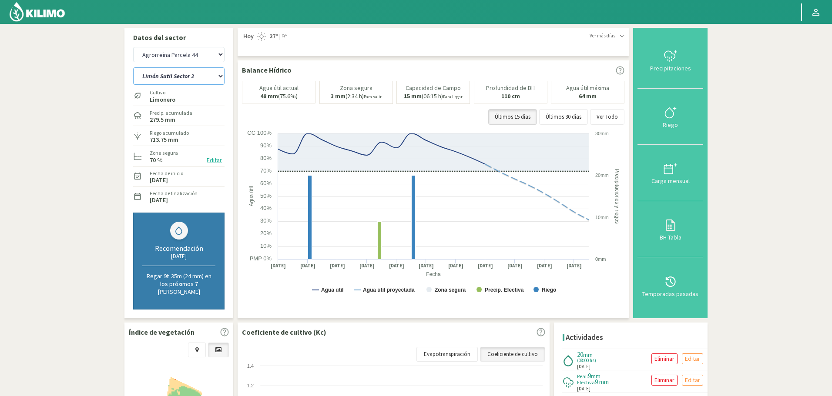
click at [200, 77] on select "[PERSON_NAME] Sutil Sector 2 Naranja [PERSON_NAME]" at bounding box center [178, 75] width 91 height 17
click at [175, 74] on select "[PERSON_NAME] Sutil Sector 2 Naranja [PERSON_NAME]" at bounding box center [178, 75] width 91 height 17
click at [133, 67] on select "[PERSON_NAME] Sutil Sector 2 Naranja [PERSON_NAME]" at bounding box center [178, 75] width 91 height 17
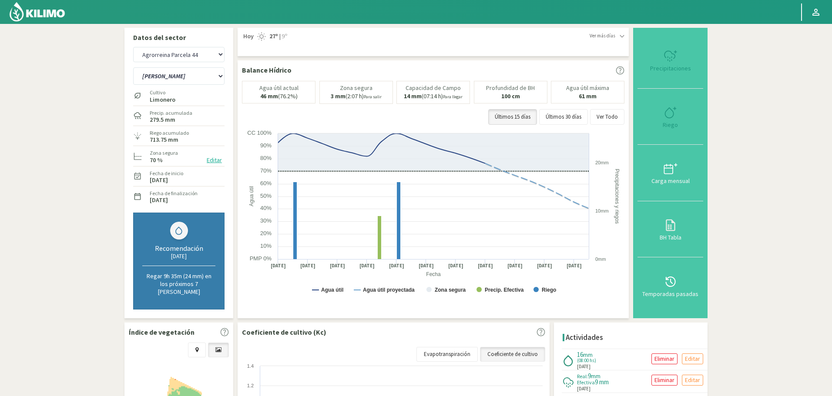
select select "84: Object"
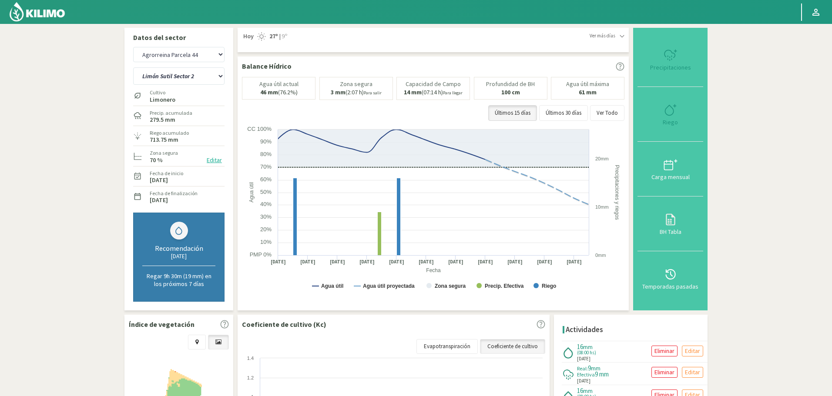
select select "4810: Object"
select select "87: Object"
click at [198, 54] on select "Agr. Huertos de Chocalan Agrícola Bakia Agrícola [GEOGRAPHIC_DATA] - IC Agrícol…" at bounding box center [178, 54] width 91 height 15
click at [133, 47] on select "Agr. Huertos de Chocalan Agrícola Bakia Agrícola [GEOGRAPHIC_DATA] - IC Agrícol…" at bounding box center [178, 54] width 91 height 15
select select "5111: Object"
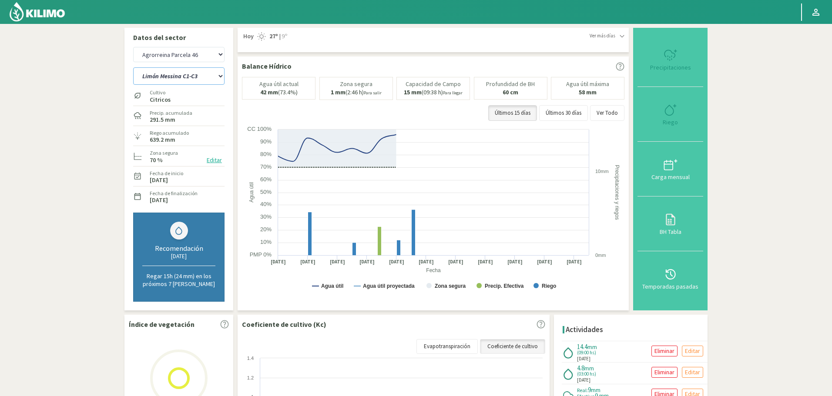
click at [190, 75] on select "Limón Messina C1-C3 Limón Messina C2-C4" at bounding box center [178, 75] width 91 height 17
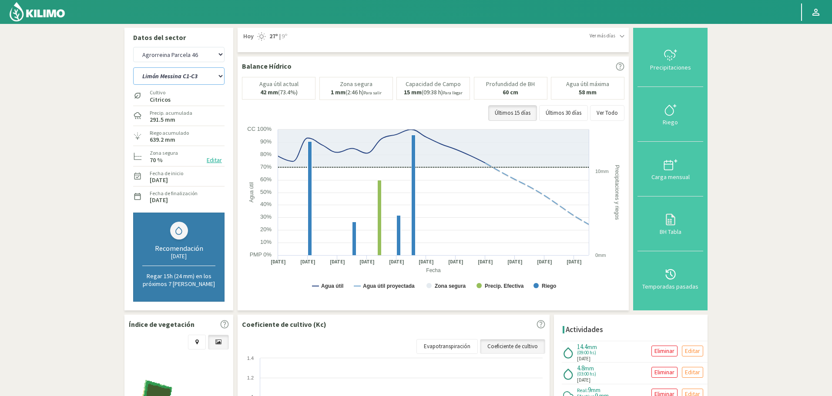
click at [190, 76] on select "Limón Messina C1-C3 Limón Messina C2-C4" at bounding box center [178, 75] width 91 height 17
click at [200, 75] on select "Limón Messina C1-C3 Limón Messina C2-C4" at bounding box center [178, 75] width 91 height 17
click at [133, 67] on select "Limón Messina C1-C3 Limón Messina C2-C4" at bounding box center [178, 75] width 91 height 17
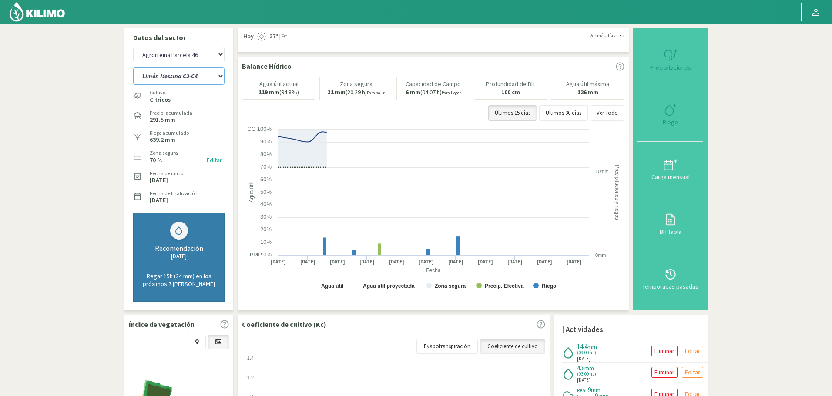
select select "88: Object"
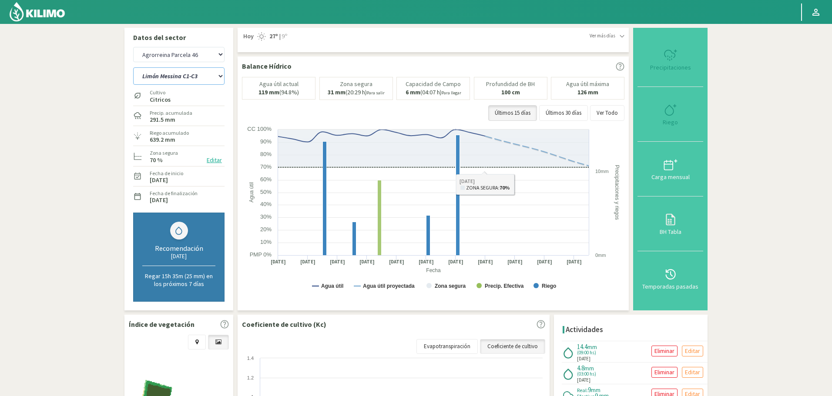
select select "5411: Object"
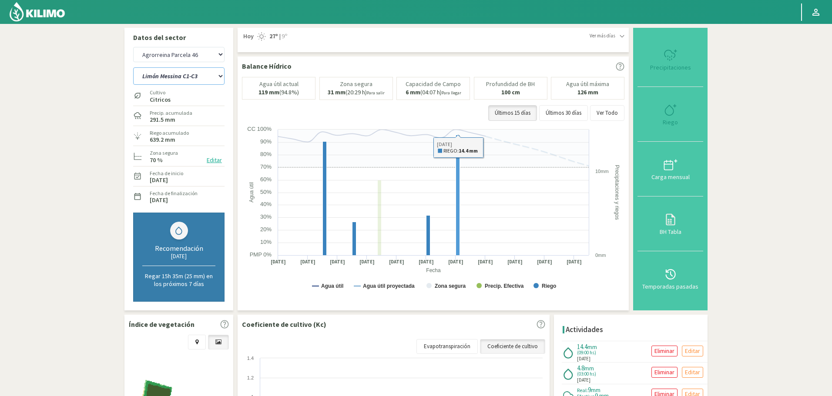
select select "91: Object"
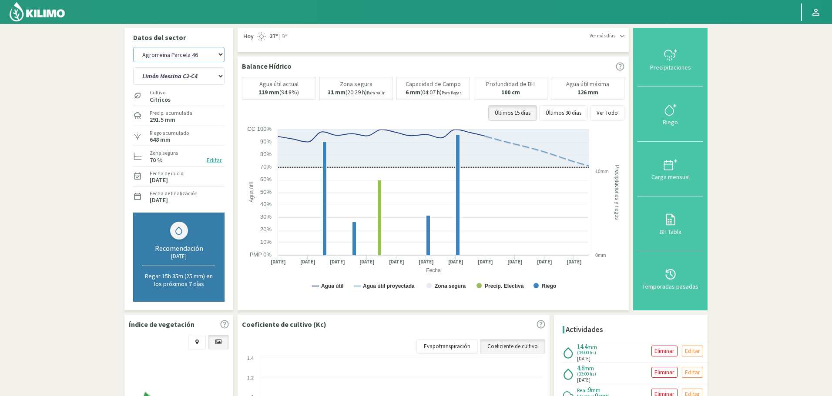
click at [169, 49] on select "Agr. Huertos de Chocalan Agrícola Bakia Agrícola [GEOGRAPHIC_DATA] - IC Agrícol…" at bounding box center [178, 54] width 91 height 15
select select "5412: Object"
click at [133, 47] on select "Agr. Huertos de Chocalan Agrícola Bakia Agrícola [GEOGRAPHIC_DATA] - IC Agrícol…" at bounding box center [178, 54] width 91 height 15
select select "5412: Object"
select select "91: Object"
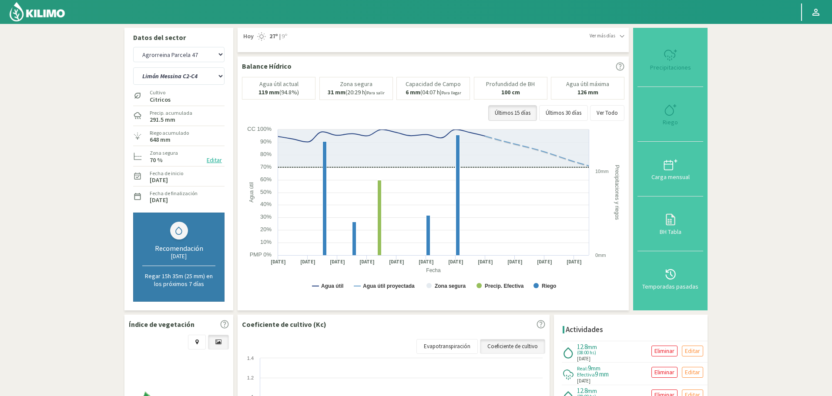
click at [178, 78] on select "Limón Messina C1-C3 Limón Messina C2-C4" at bounding box center [178, 75] width 91 height 17
select select "5712: Object"
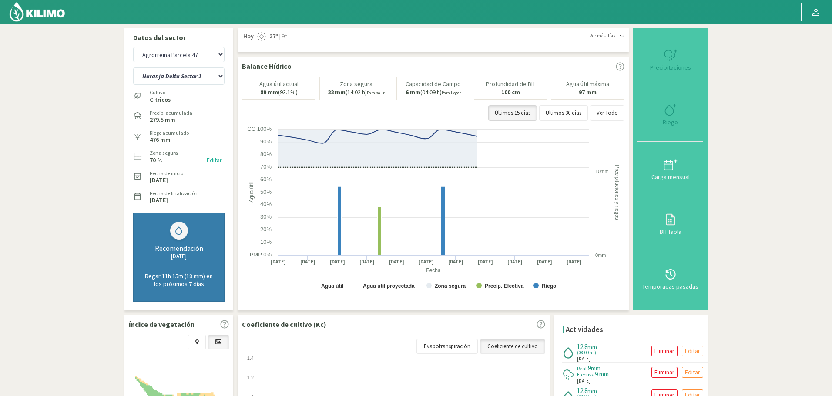
drag, startPoint x: 0, startPoint y: 0, endPoint x: 178, endPoint y: 78, distance: 194.0
click at [178, 78] on select "Naranja Delta Sector 1 Naranja Fukumoto Sector 3 Naranja Midknight Sector 2" at bounding box center [178, 75] width 91 height 17
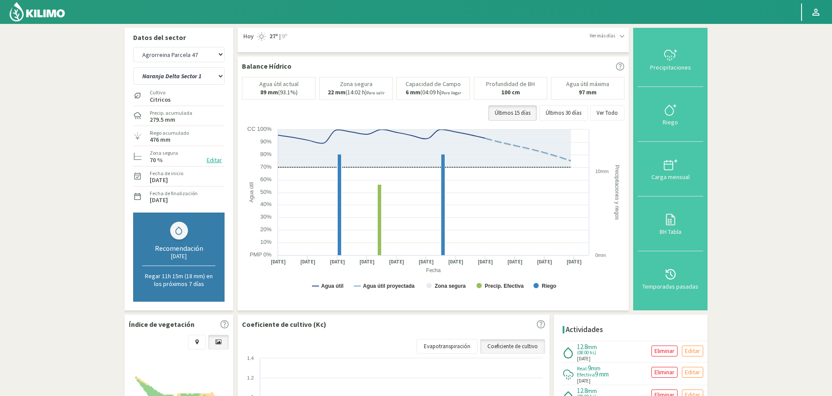
drag, startPoint x: 178, startPoint y: 78, endPoint x: 176, endPoint y: 83, distance: 4.7
click at [176, 79] on select "Naranja Delta Sector 1 Naranja Fukumoto Sector 3 Naranja Midknight Sector 2" at bounding box center [178, 75] width 91 height 17
click at [133, 67] on select "Naranja Delta Sector 1 Naranja Fukumoto Sector 3 Naranja Midknight Sector 2" at bounding box center [178, 75] width 91 height 17
click at [193, 80] on select "Naranja Delta Sector 1 Naranja Fukumoto Sector 3 Naranja Midknight Sector 2" at bounding box center [178, 75] width 91 height 17
click at [133, 67] on select "Naranja Delta Sector 1 Naranja Fukumoto Sector 3 Naranja Midknight Sector 2" at bounding box center [178, 75] width 91 height 17
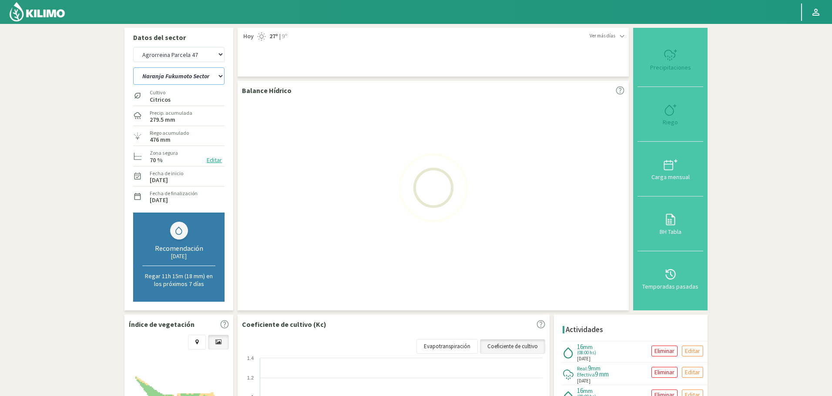
select select "92: Object"
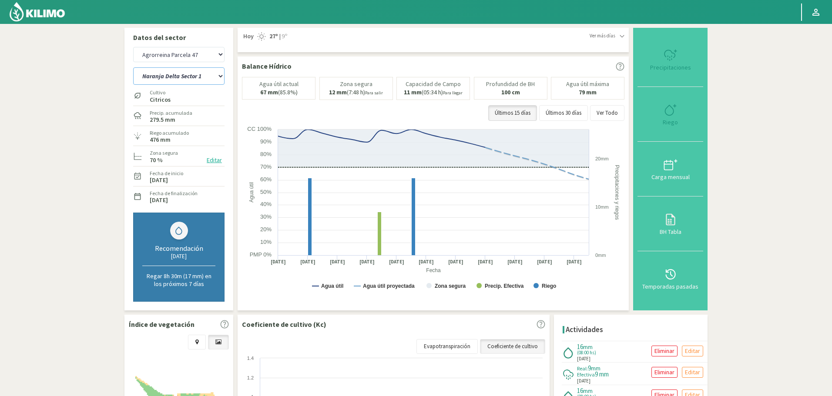
select select "6012: Object"
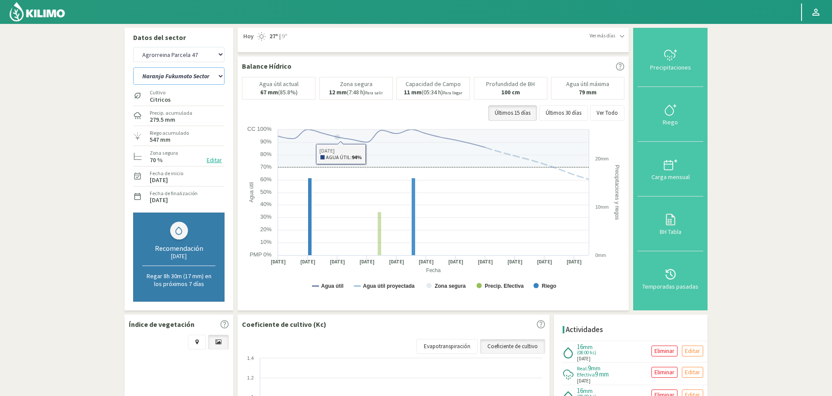
click at [201, 80] on select "Naranja Delta Sector 1 Naranja Fukumoto Sector 3 Naranja Midknight Sector 2" at bounding box center [178, 75] width 91 height 17
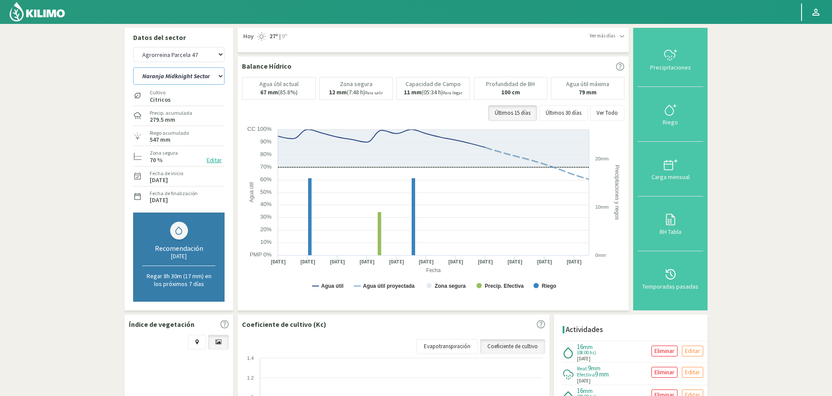
click at [133, 67] on select "Naranja Delta Sector 1 Naranja Fukumoto Sector 3 Naranja Midknight Sector 2" at bounding box center [178, 75] width 91 height 17
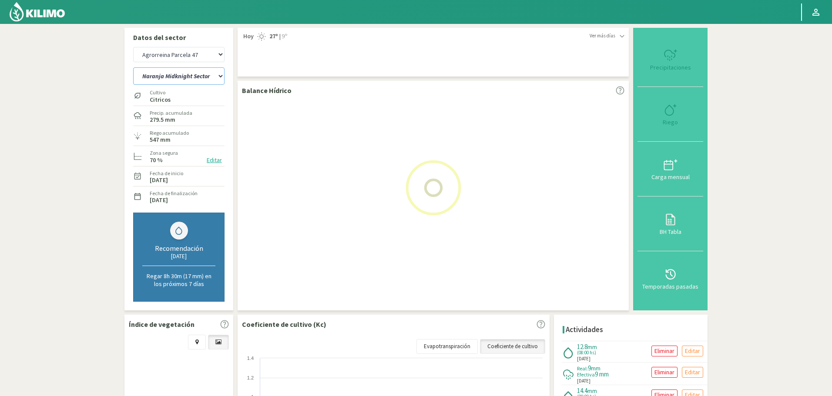
select select "96: Object"
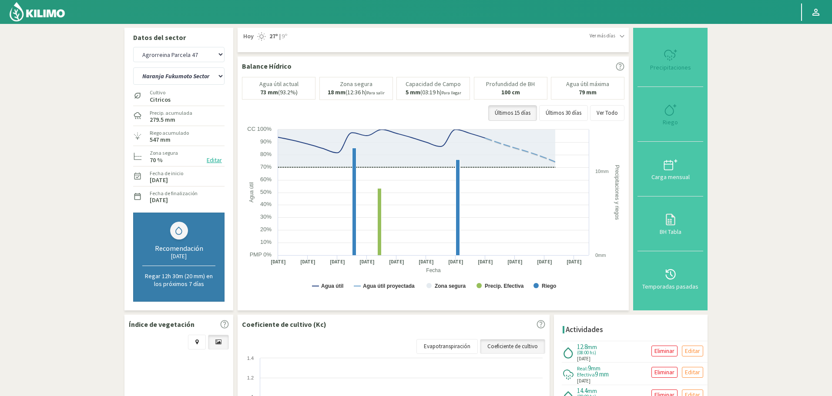
select select "6312: Object"
select select "100: Object"
click at [165, 75] on select "Naranja Delta Sector 1 Naranja Fukumoto Sector 3 Naranja Midknight Sector 2" at bounding box center [178, 75] width 91 height 17
click at [174, 61] on select "Agr. Huertos de Chocalan Agrícola Bakia Agrícola [GEOGRAPHIC_DATA] - IC Agrícol…" at bounding box center [178, 54] width 91 height 15
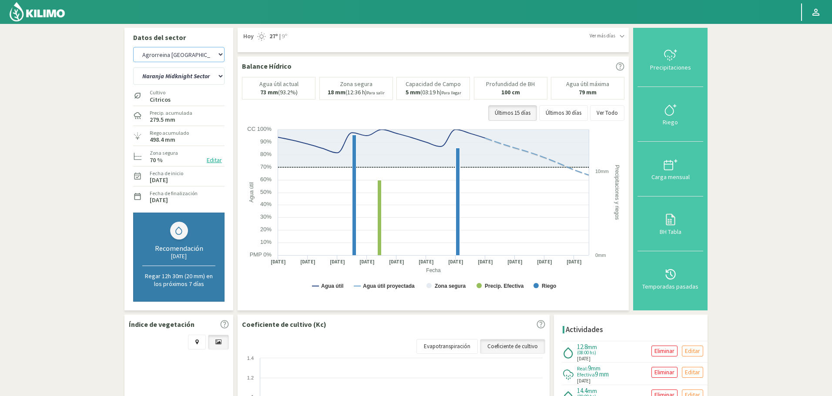
click at [133, 47] on select "Agr. Huertos de Chocalan Agrícola Bakia Agrícola [GEOGRAPHIC_DATA] - IC Agrícol…" at bounding box center [178, 54] width 91 height 15
select select "6613: Object"
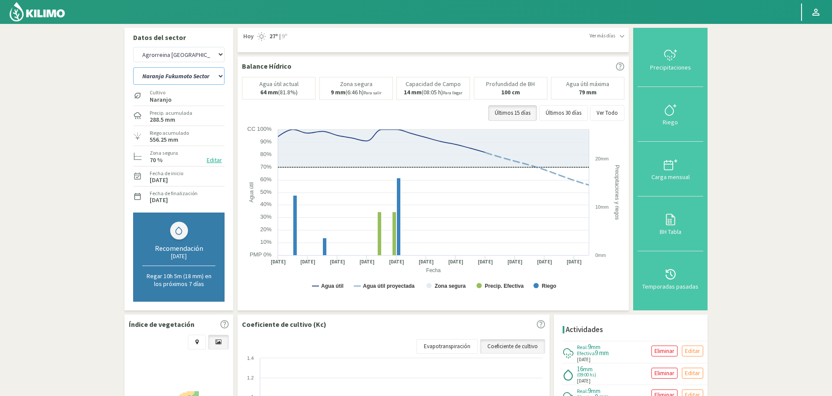
click at [181, 83] on select "Naranja Fukumoto Sector 1 Naranja Fukumoto Sector 2 Naranja Fukumoto Sector 3 N…" at bounding box center [178, 75] width 91 height 17
click at [181, 84] on select "Naranja Fukumoto Sector 1 Naranja Fukumoto Sector 2 Naranja Fukumoto Sector 3 N…" at bounding box center [178, 75] width 91 height 17
click at [180, 75] on select "Naranja Fukumoto Sector 1 Naranja Fukumoto Sector 2 Naranja Fukumoto Sector 3 N…" at bounding box center [178, 75] width 91 height 17
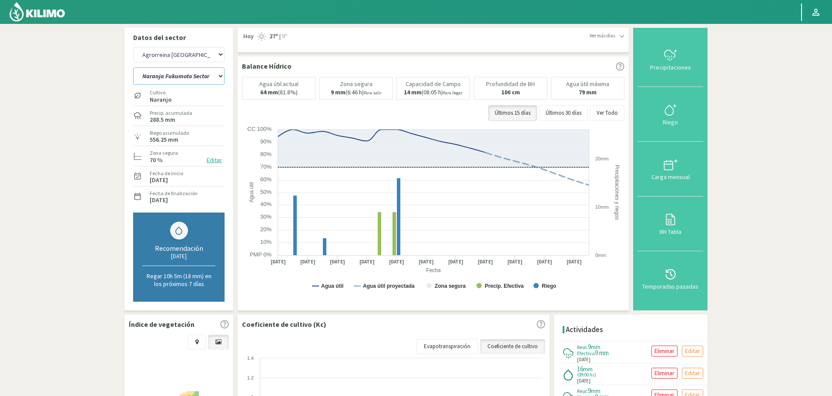
click at [133, 67] on select "Naranja Fukumoto Sector 1 Naranja Fukumoto Sector 2 Naranja Fukumoto Sector 3 N…" at bounding box center [178, 75] width 91 height 17
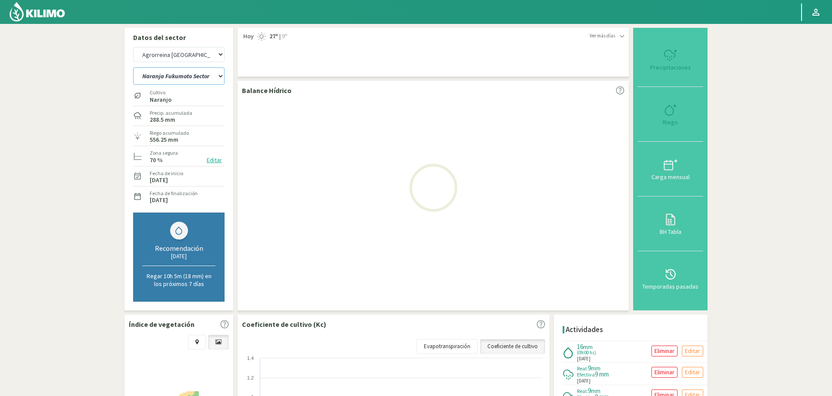
select select "101: Object"
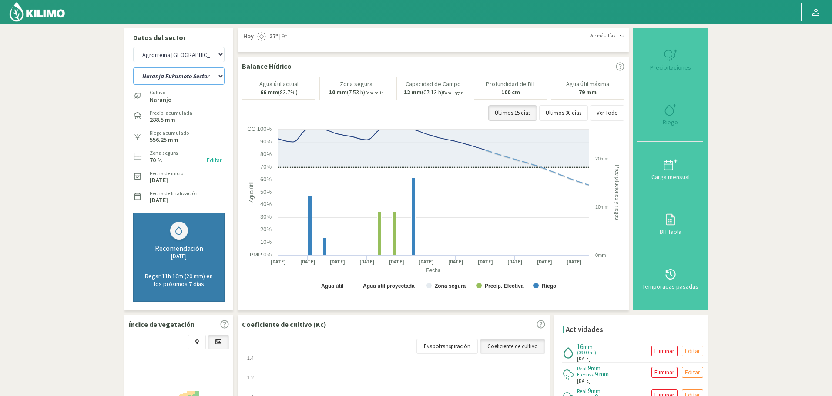
select select "6913: Object"
click at [192, 81] on select "Naranja Fukumoto Sector 1 Naranja Fukumoto Sector 2 Naranja Fukumoto Sector 3 N…" at bounding box center [178, 75] width 91 height 17
click at [133, 67] on select "Naranja Fukumoto Sector 1 Naranja Fukumoto Sector 2 Naranja Fukumoto Sector 3 N…" at bounding box center [178, 75] width 91 height 17
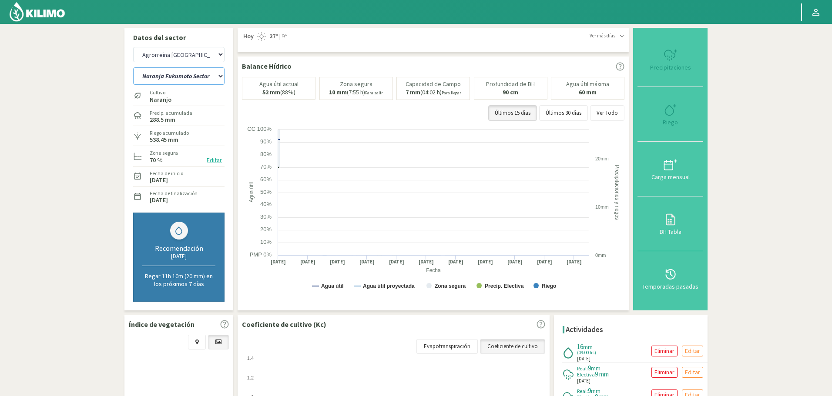
select select "106: Object"
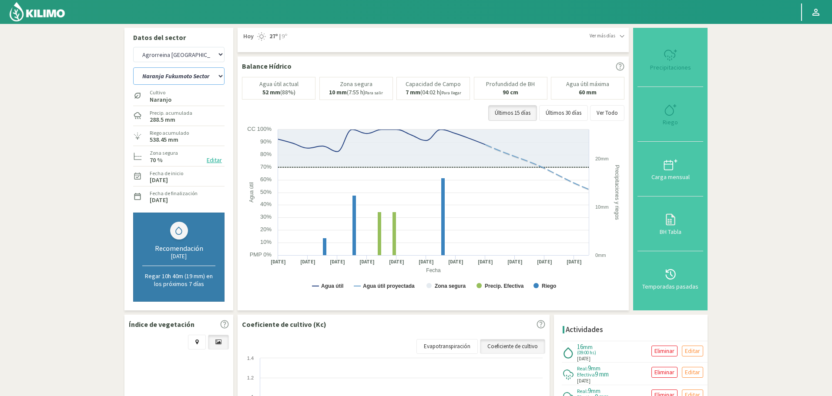
click at [191, 78] on select "Naranja Fukumoto Sector 1 Naranja Fukumoto Sector 2 Naranja Fukumoto Sector 3 N…" at bounding box center [178, 75] width 91 height 17
select select "7213: Object"
select select "112: Object"
click at [133, 67] on select "Naranja Fukumoto Sector 1 Naranja Fukumoto Sector 2 Naranja Fukumoto Sector 3 N…" at bounding box center [178, 75] width 91 height 17
click at [58, 4] on img at bounding box center [37, 11] width 57 height 21
